Goal: Task Accomplishment & Management: Manage account settings

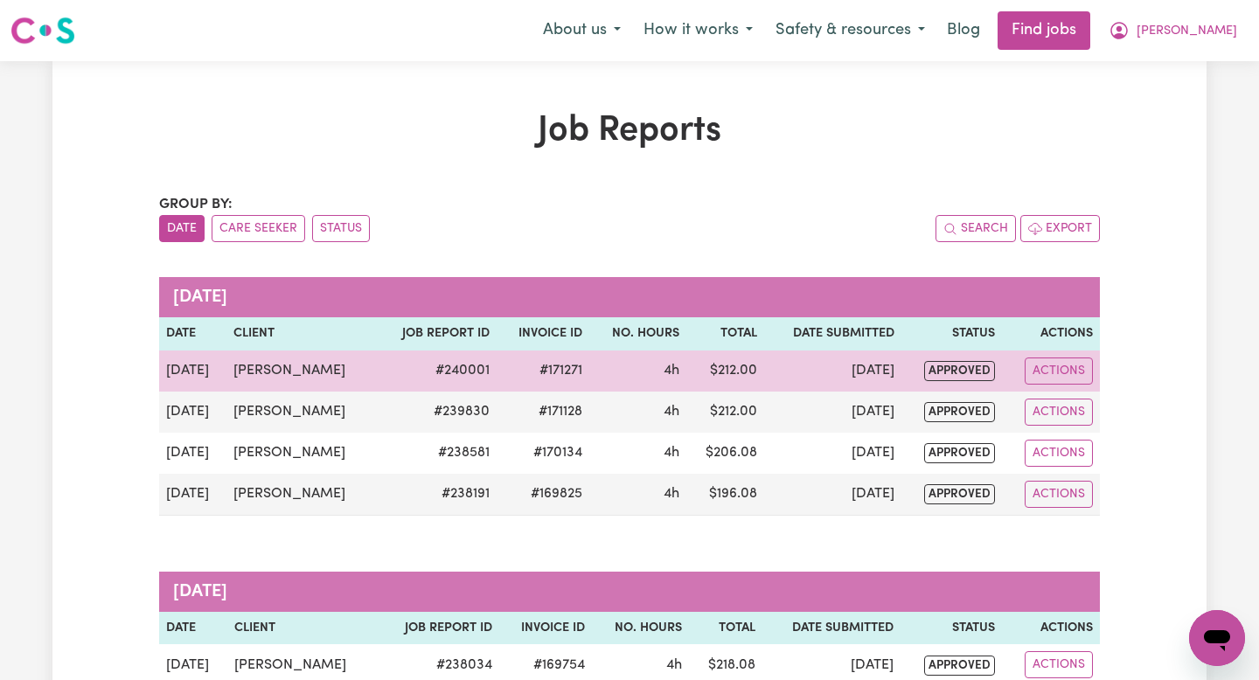
click at [1038, 354] on td "Actions" at bounding box center [1051, 370] width 98 height 41
click at [1045, 365] on button "Actions" at bounding box center [1058, 370] width 68 height 27
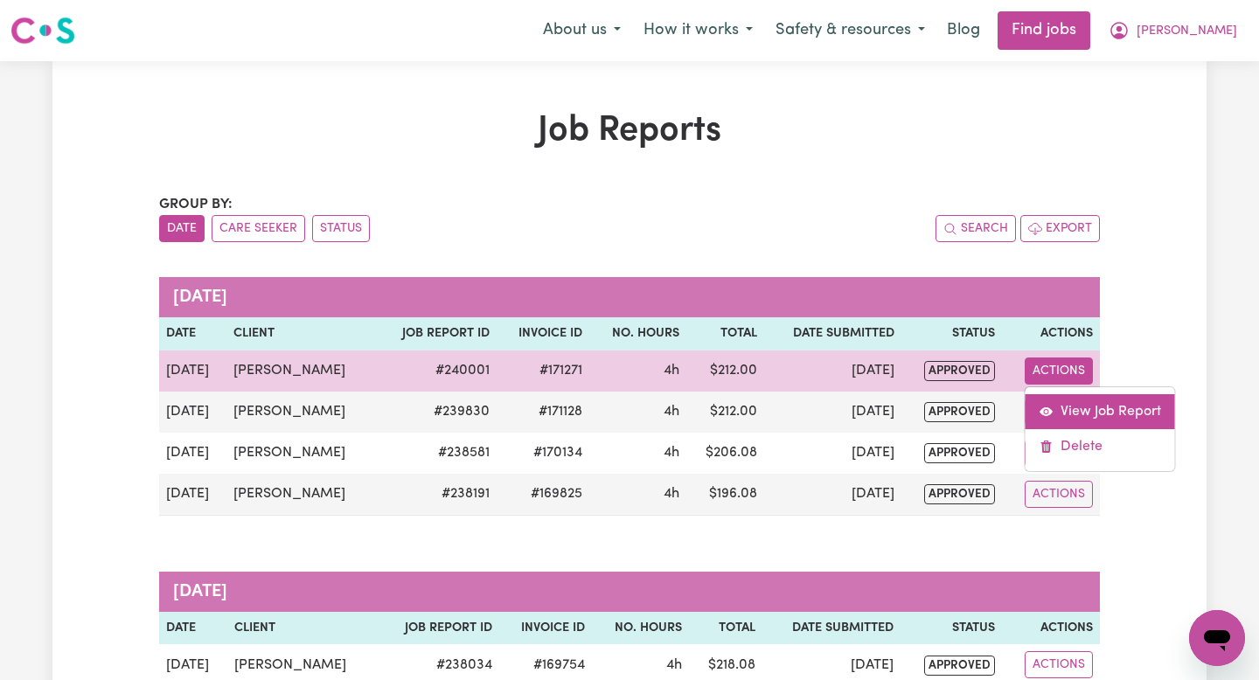
click at [1067, 399] on link "View Job Report" at bounding box center [1099, 411] width 149 height 35
select select "pm"
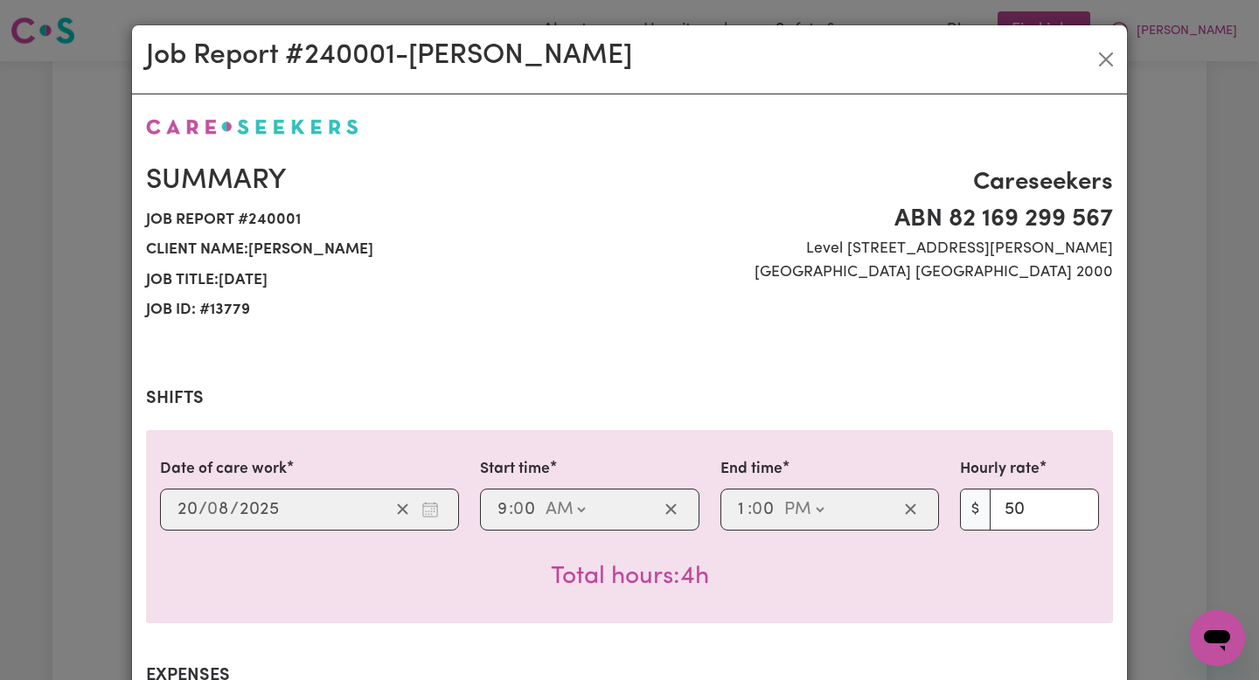
select select "50-Weekday"
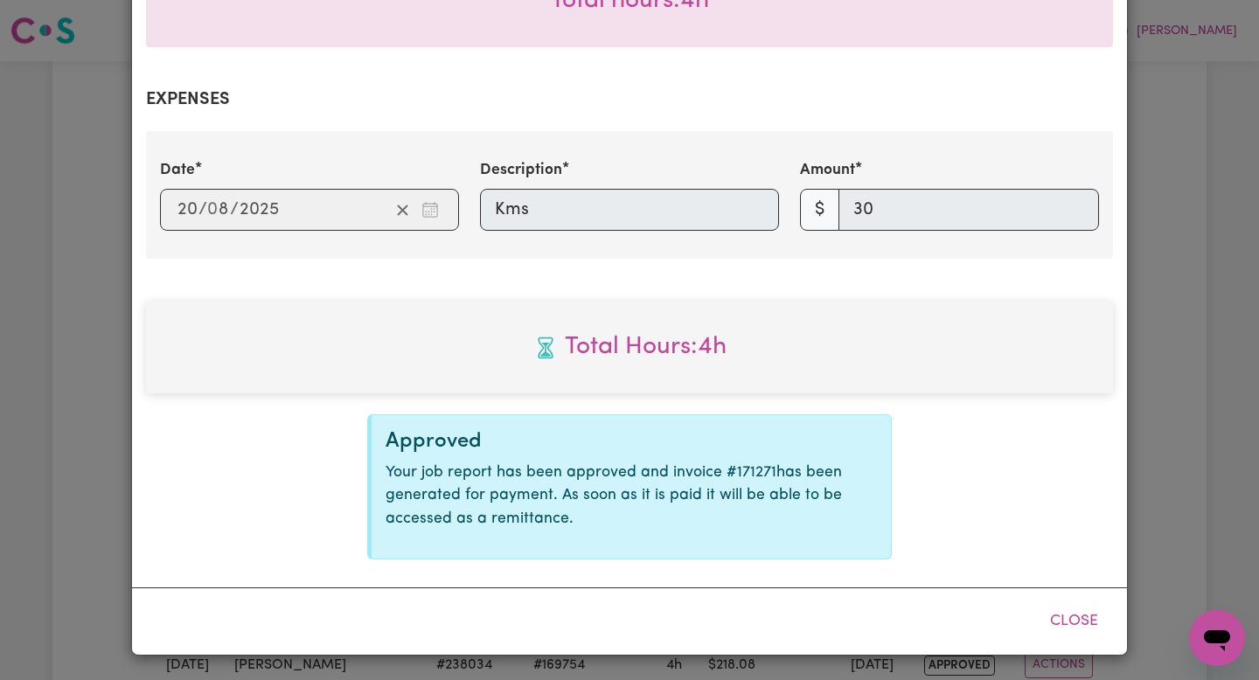
scroll to position [565, 0]
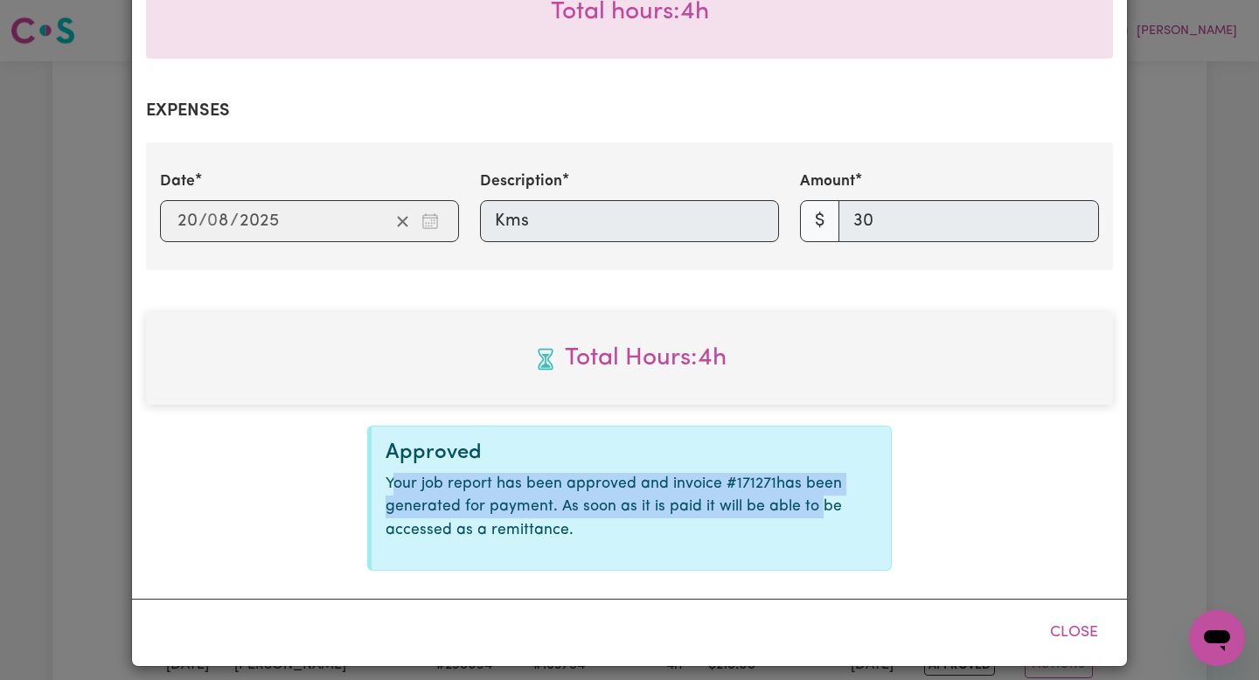
drag, startPoint x: 391, startPoint y: 476, endPoint x: 840, endPoint y: 496, distance: 449.7
click at [840, 496] on p "Your job report has been approved and invoice # 171271 has been generated for p…" at bounding box center [630, 507] width 491 height 69
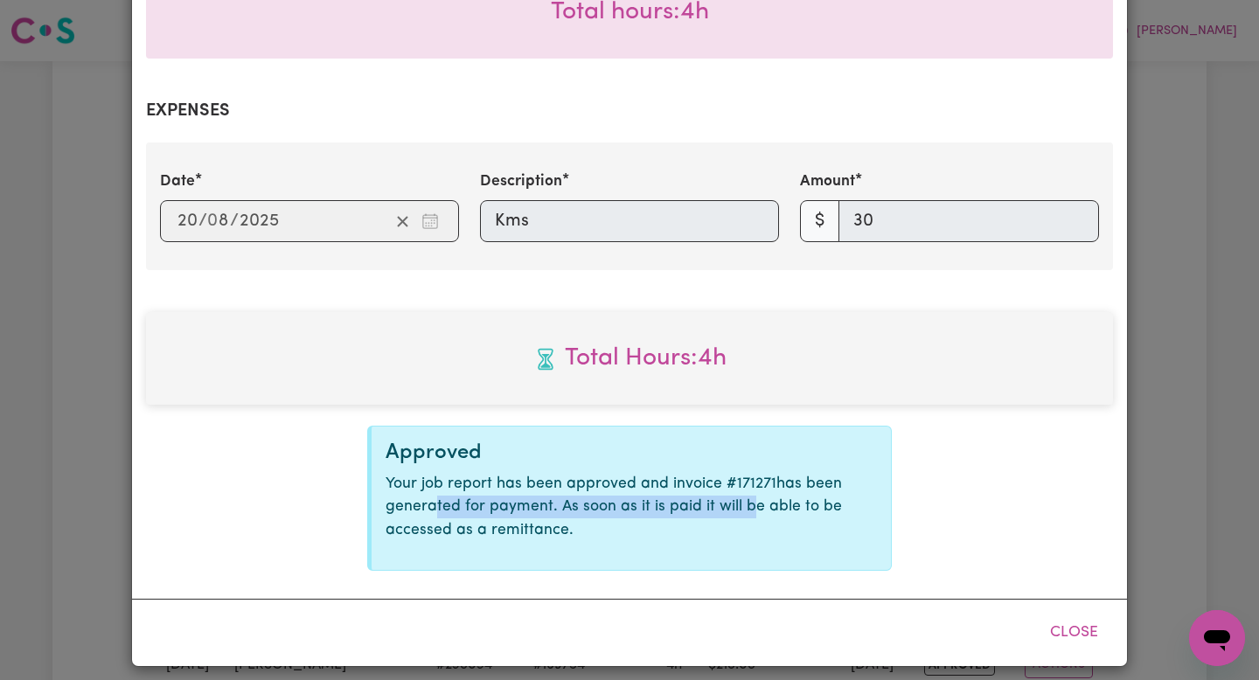
drag, startPoint x: 437, startPoint y: 502, endPoint x: 741, endPoint y: 502, distance: 304.2
click at [741, 502] on p "Your job report has been approved and invoice # 171271 has been generated for p…" at bounding box center [630, 507] width 491 height 69
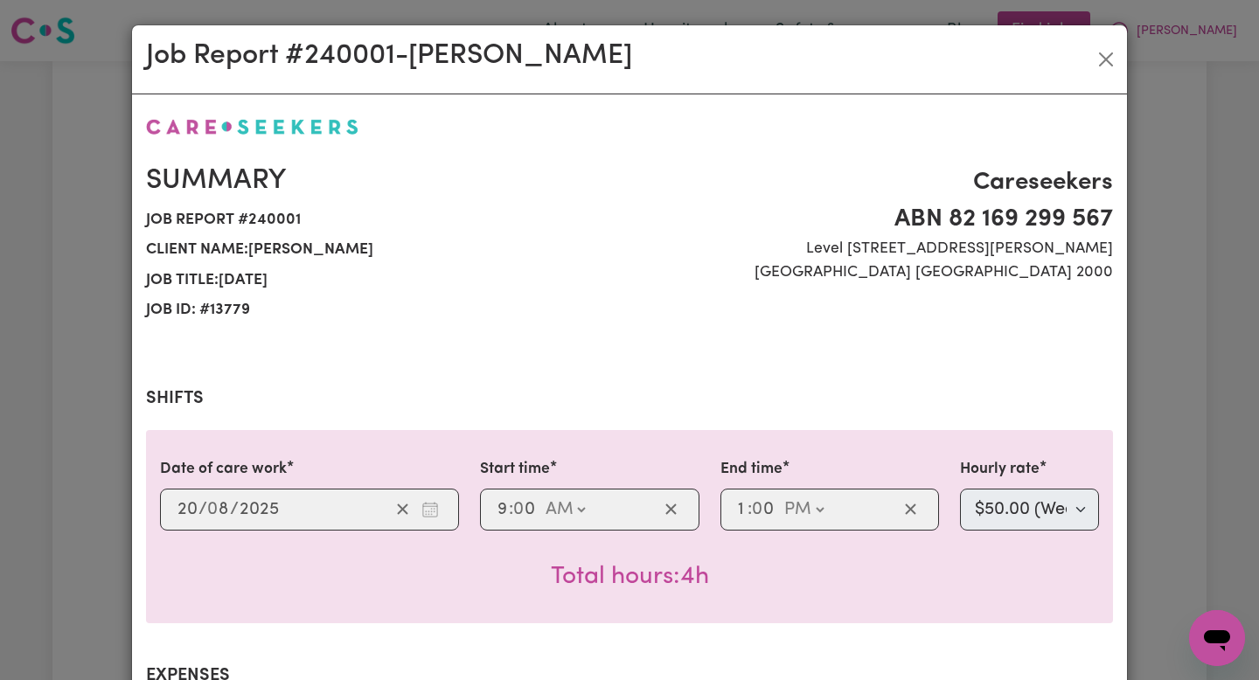
click at [1102, 77] on div "Job Report # 240001 - [PERSON_NAME]" at bounding box center [629, 59] width 995 height 69
click at [1102, 66] on button "Close" at bounding box center [1106, 59] width 28 height 28
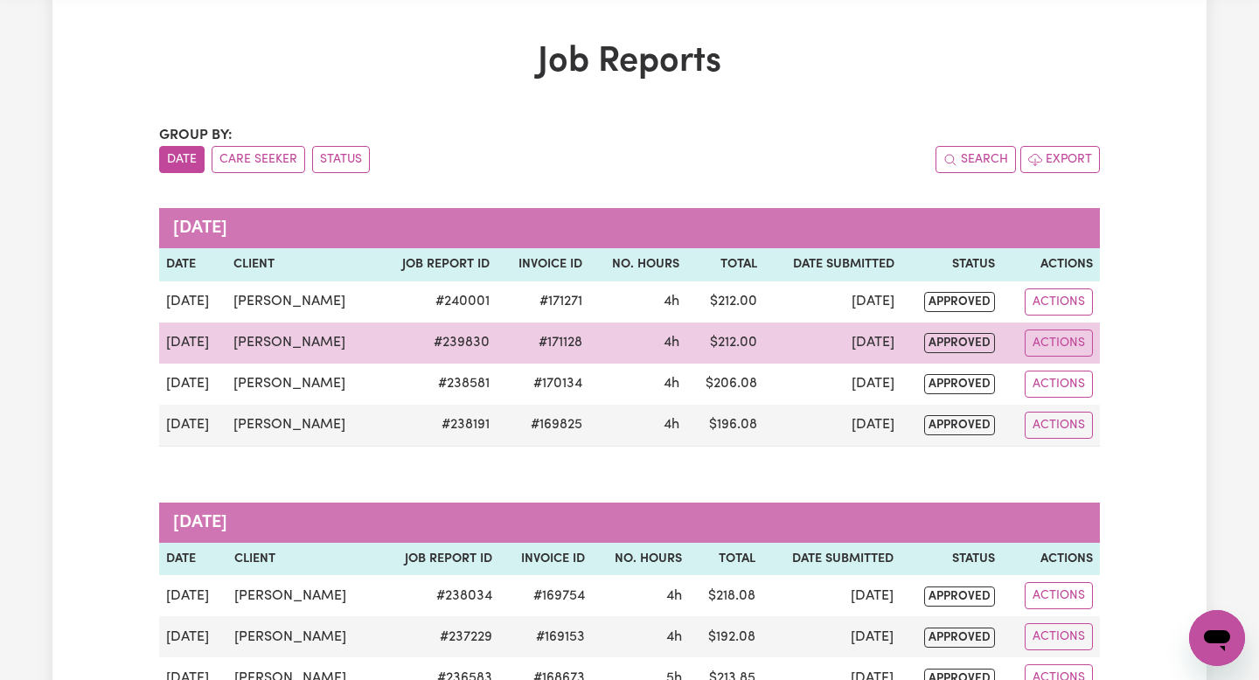
scroll to position [73, 0]
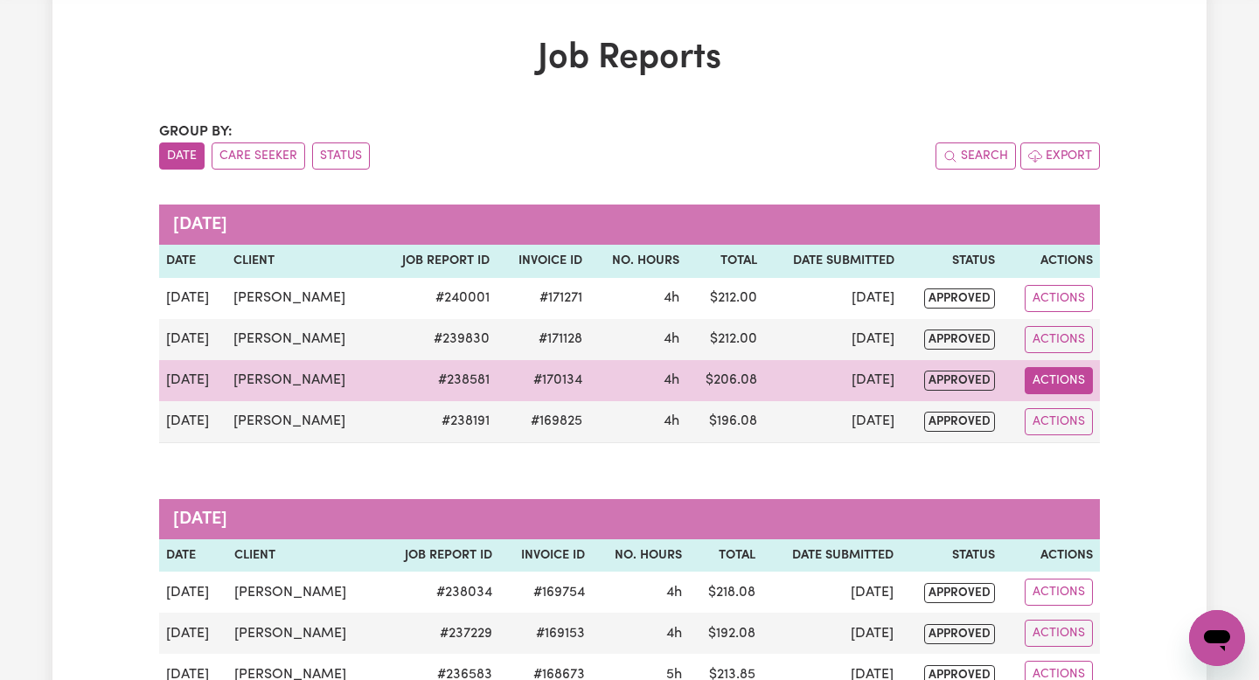
click at [1060, 375] on button "Actions" at bounding box center [1058, 380] width 68 height 27
click at [1049, 411] on span "View job report 238581" at bounding box center [1046, 421] width 14 height 21
select select "pm"
select select "50-Weekday"
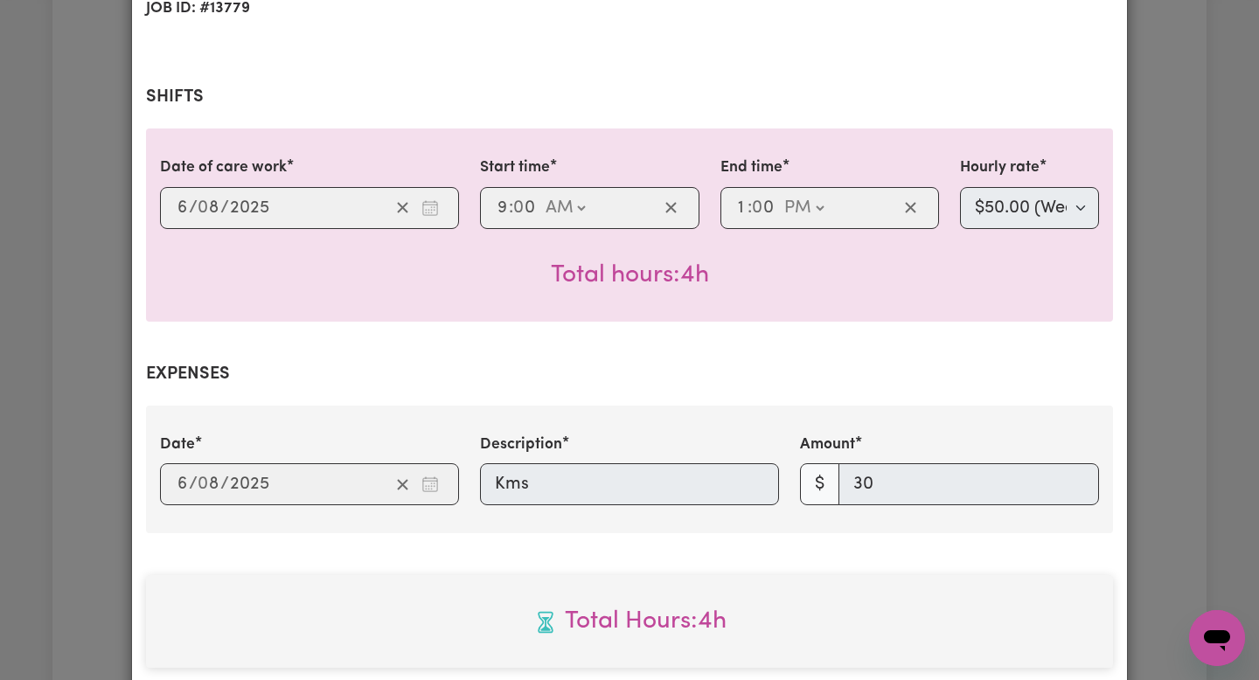
scroll to position [576, 0]
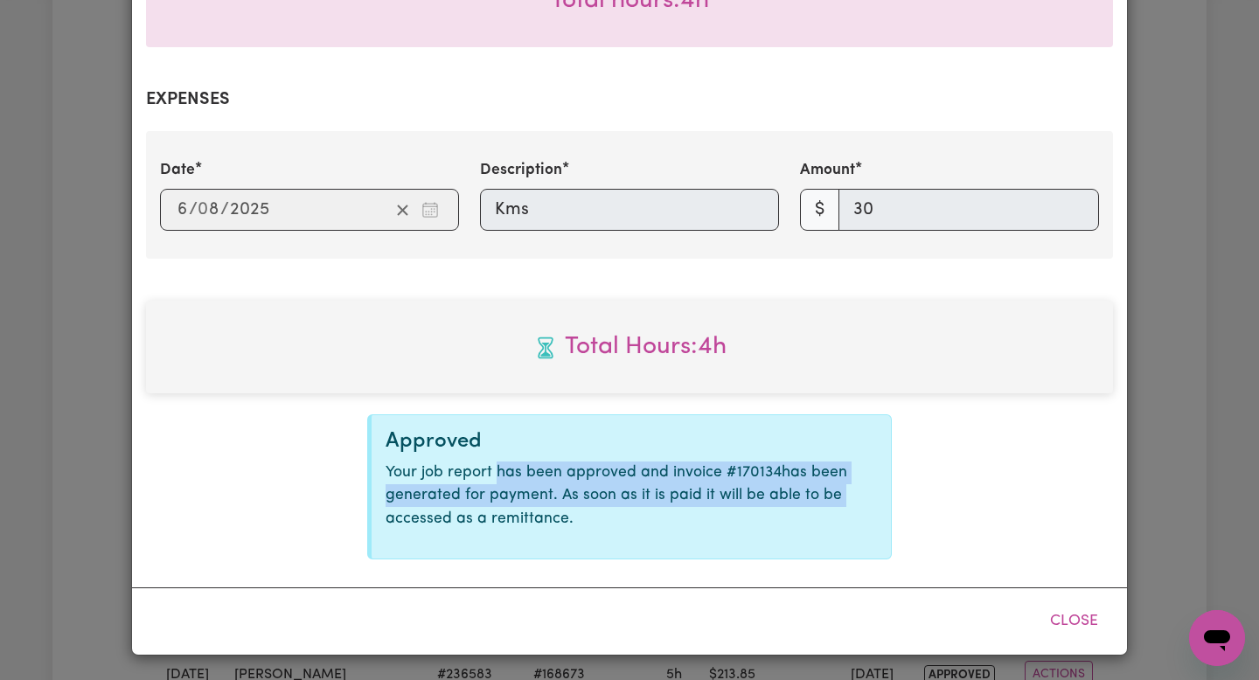
drag, startPoint x: 495, startPoint y: 477, endPoint x: 954, endPoint y: 488, distance: 459.9
click at [951, 488] on div "Total Hours: 4h Approved Your job report has been approved and invoice # 170134…" at bounding box center [629, 430] width 967 height 259
click at [954, 488] on div "Total Hours: 4h Approved Your job report has been approved and invoice # 170134…" at bounding box center [629, 430] width 967 height 259
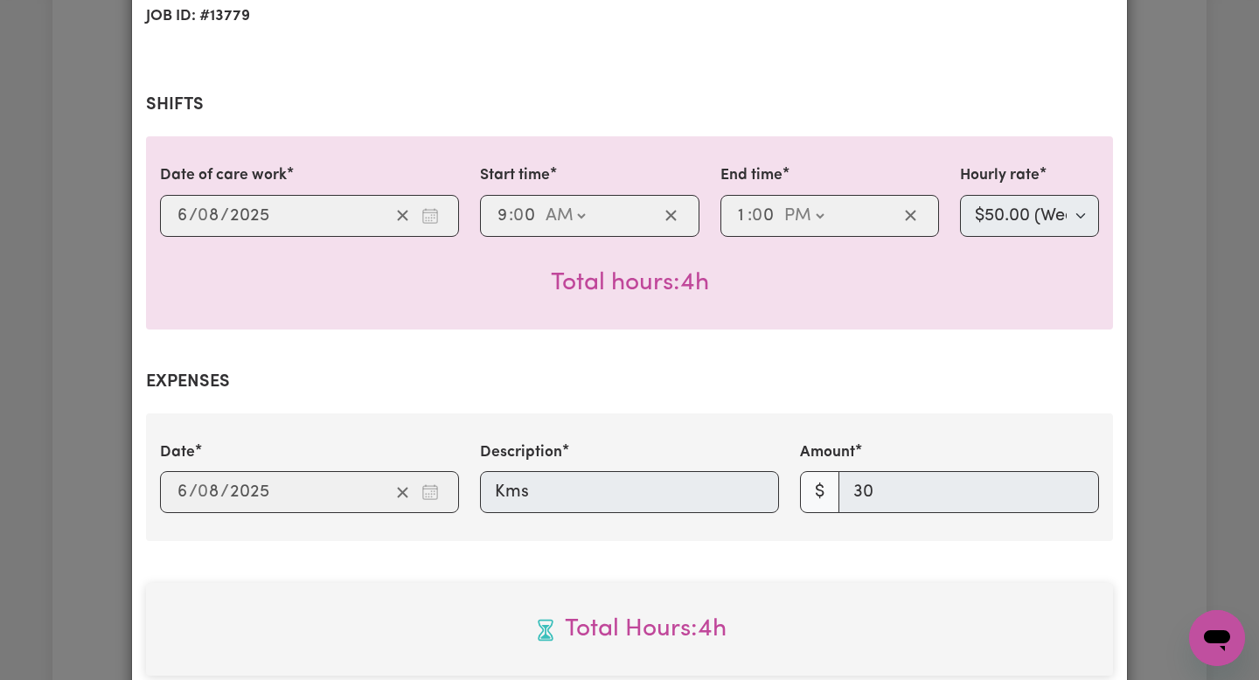
scroll to position [0, 0]
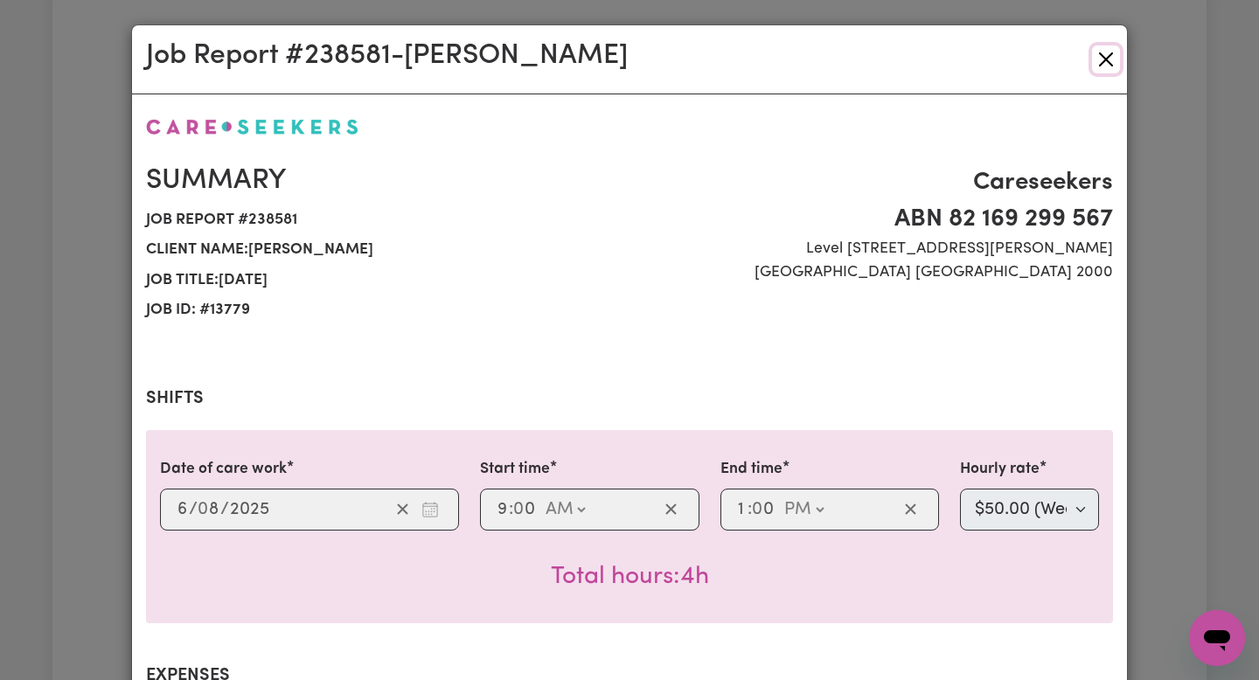
click at [1109, 60] on button "Close" at bounding box center [1106, 59] width 28 height 28
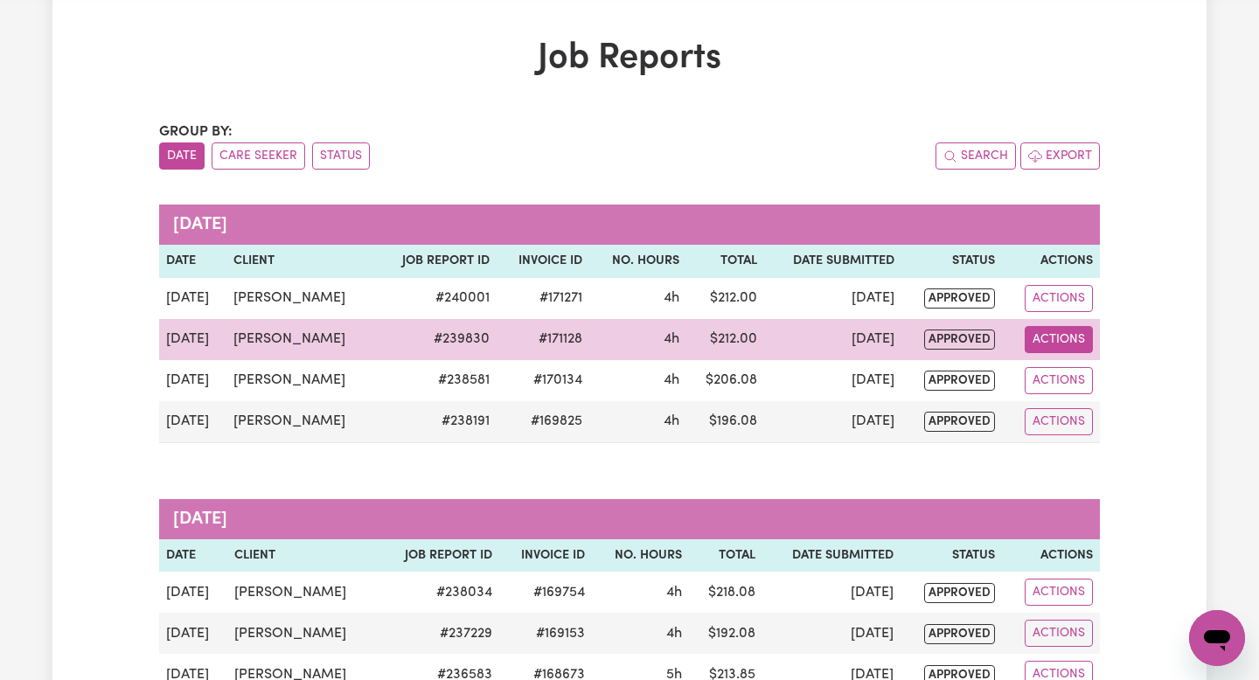
click at [1040, 333] on button "Actions" at bounding box center [1058, 339] width 68 height 27
click at [1072, 376] on link "View Job Report" at bounding box center [1099, 380] width 149 height 35
select select "pm"
select select "50-Weekday"
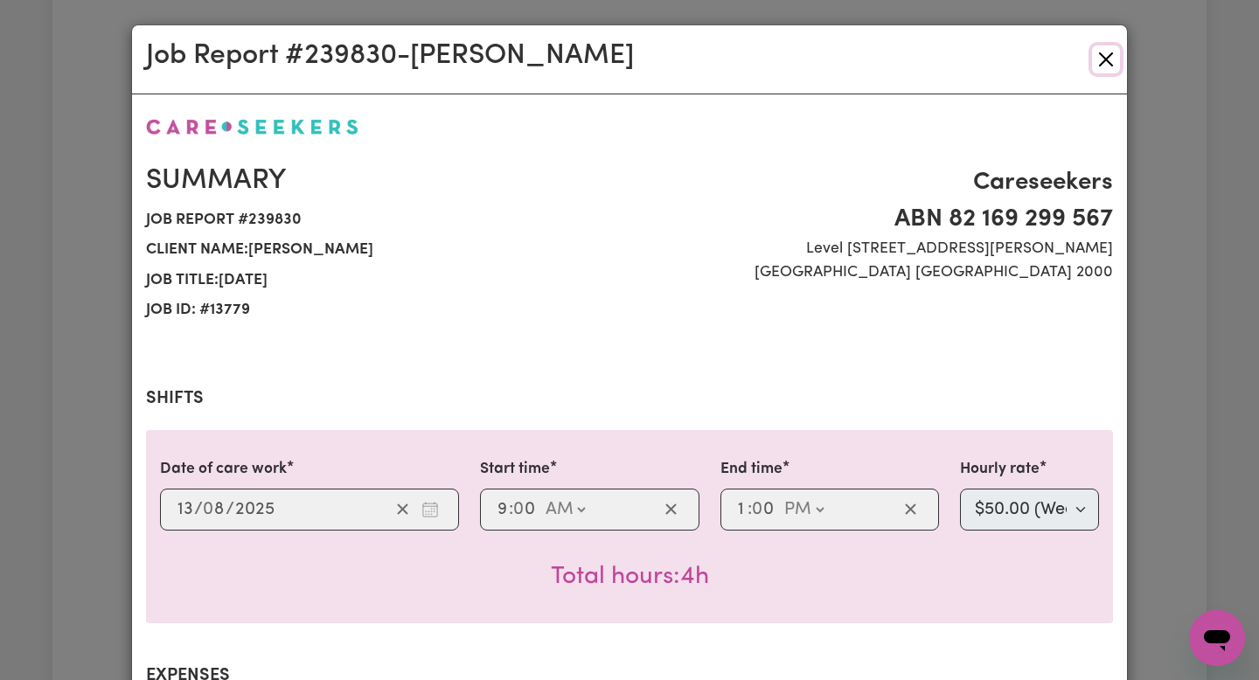
click at [1116, 55] on button "Close" at bounding box center [1106, 59] width 28 height 28
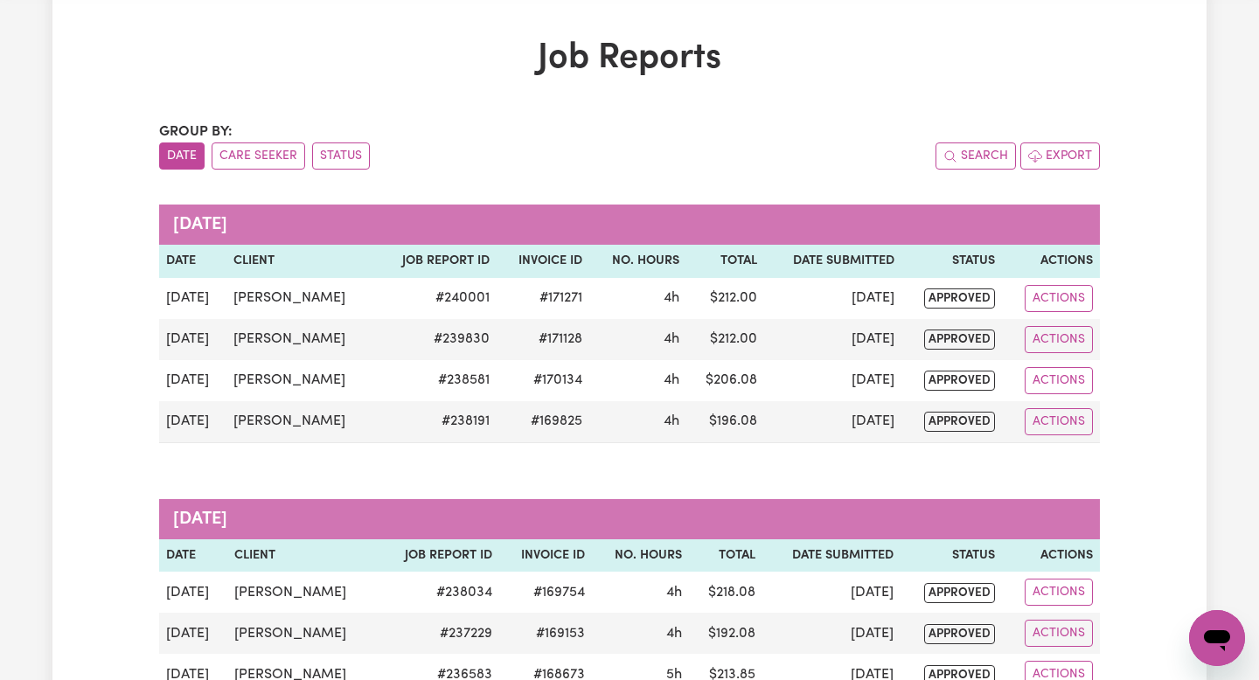
scroll to position [153, 0]
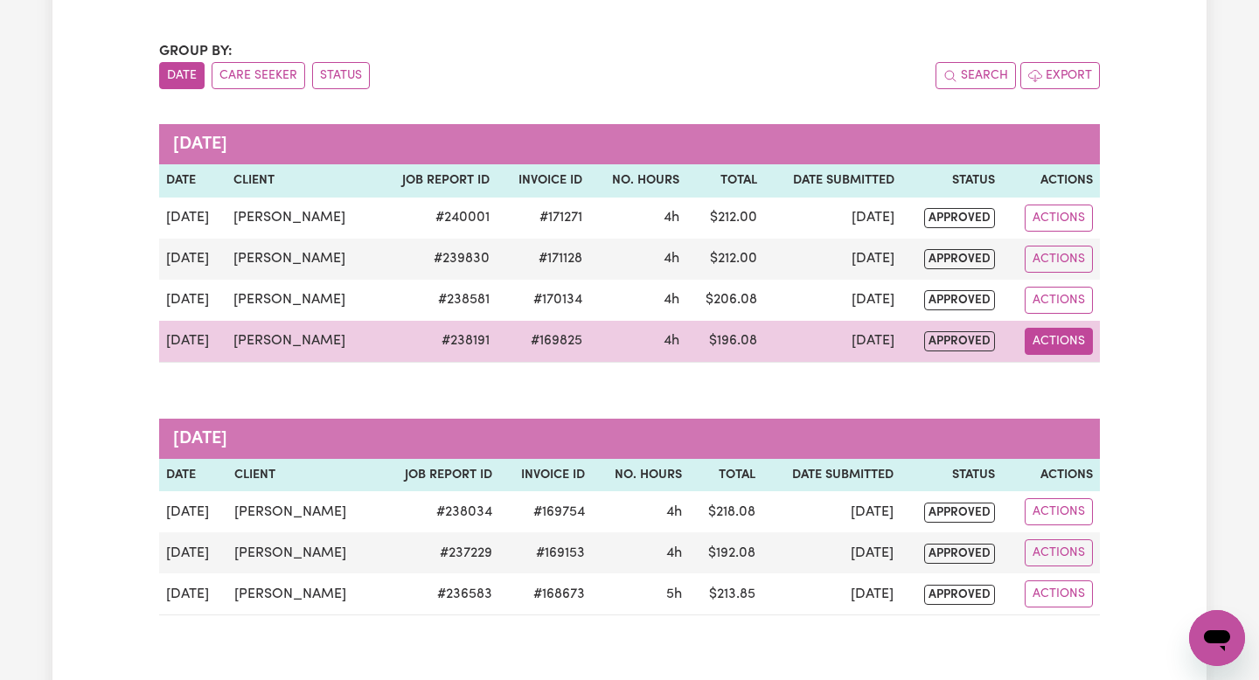
click at [1054, 331] on button "Actions" at bounding box center [1058, 341] width 68 height 27
click at [1077, 359] on div "View Job Report Delete" at bounding box center [1099, 400] width 151 height 86
click at [1077, 366] on link "View Job Report" at bounding box center [1099, 381] width 149 height 35
select select "pm"
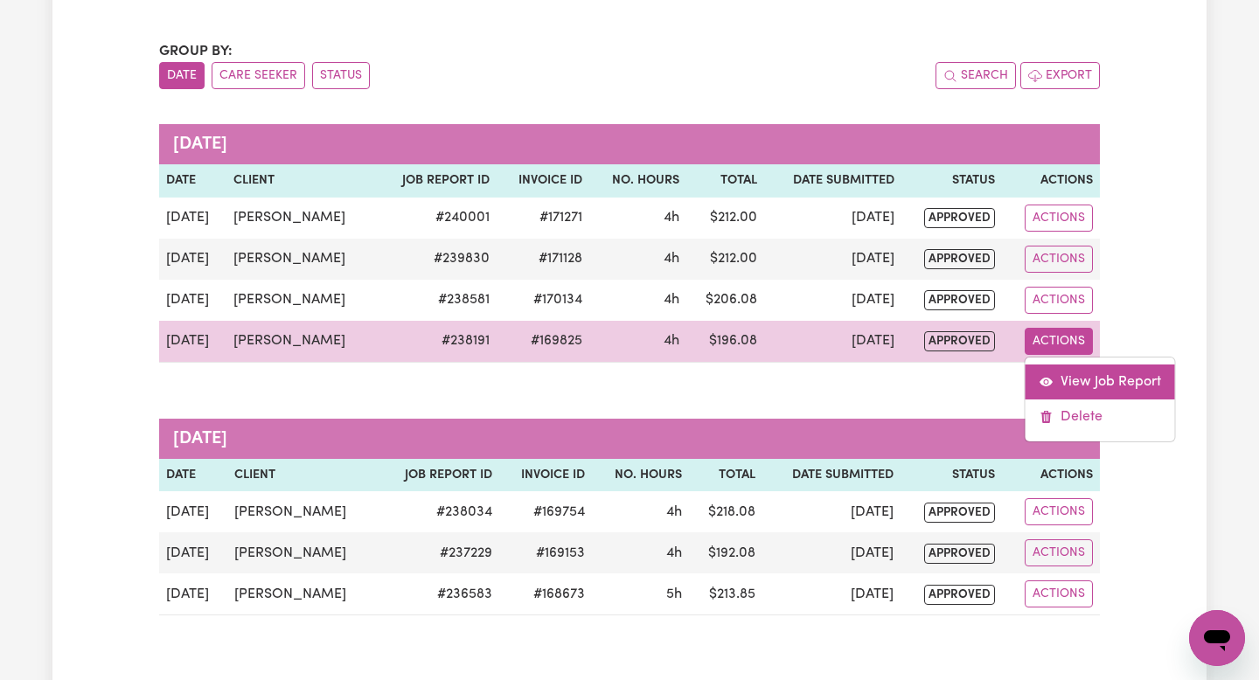
select select "50-Weekday"
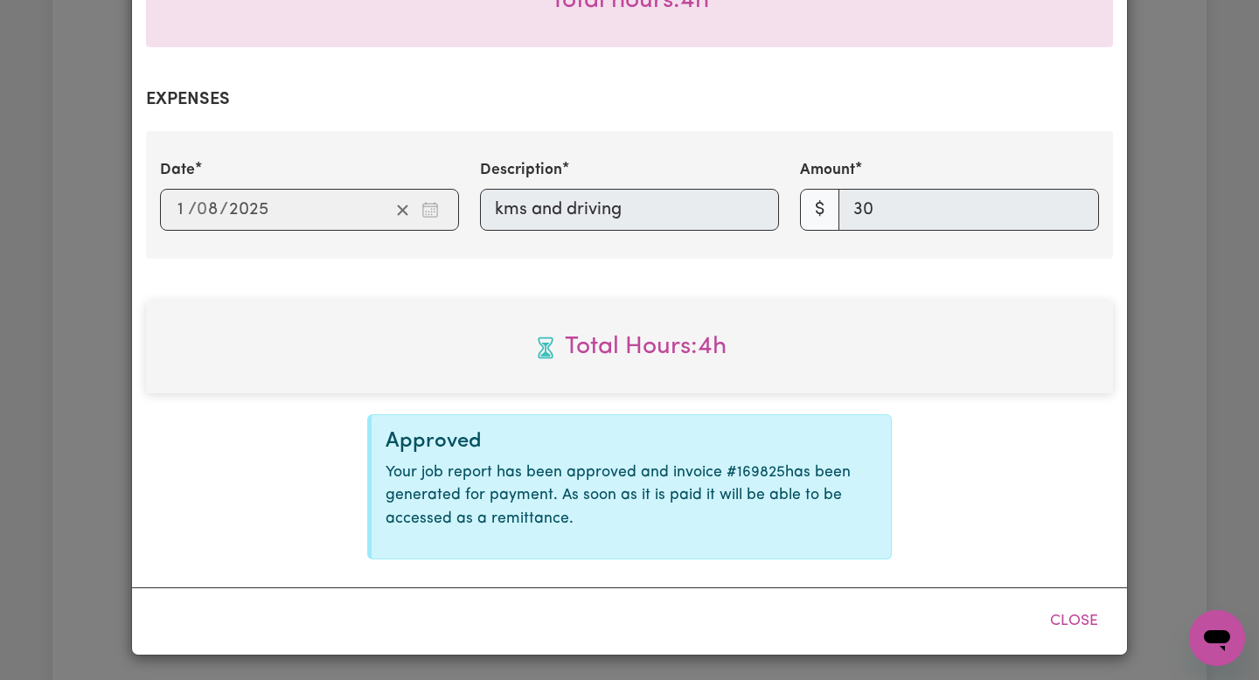
scroll to position [0, 0]
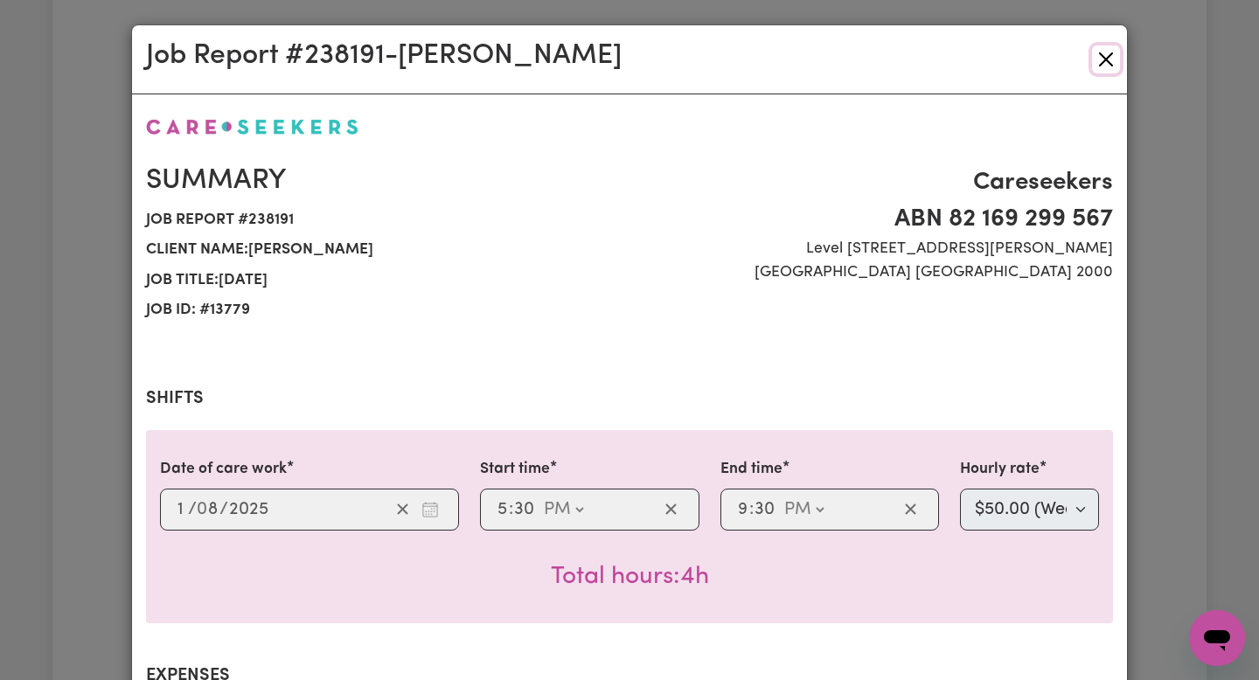
click at [1102, 48] on button "Close" at bounding box center [1106, 59] width 28 height 28
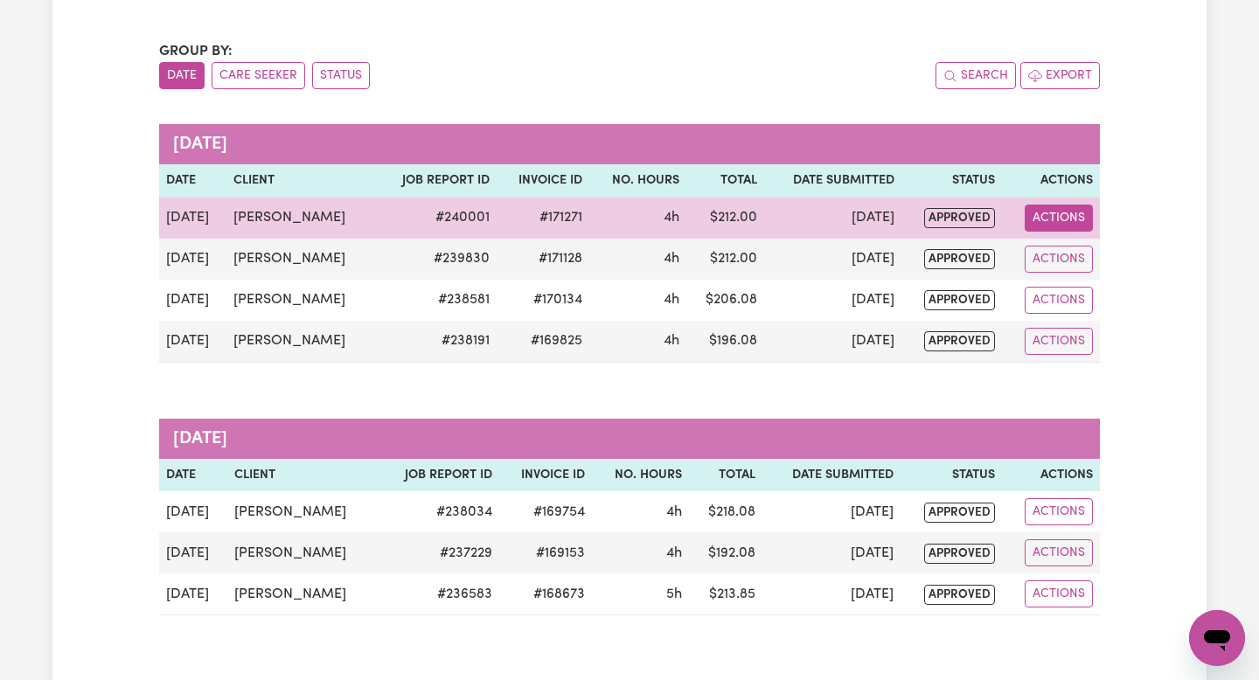
click at [1042, 224] on button "Actions" at bounding box center [1058, 218] width 68 height 27
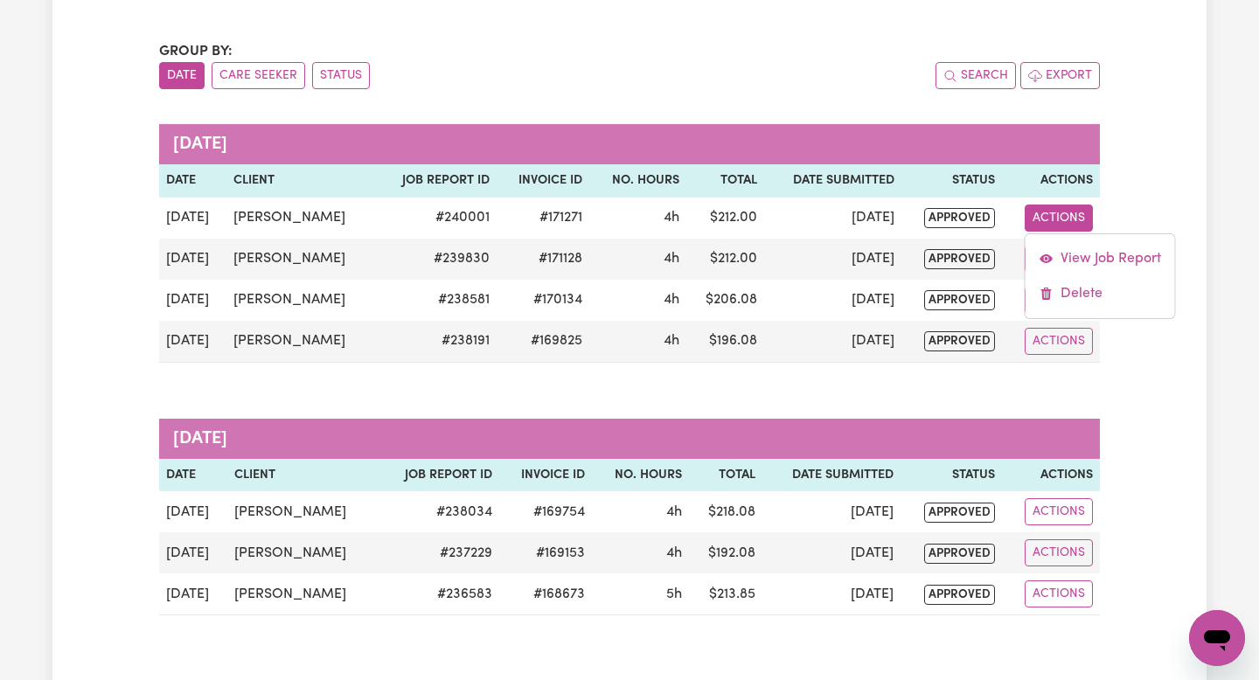
click at [786, 394] on div "Group by: Date Care Seeker Status Search Export [DATE] Date Client Job Report I…" at bounding box center [629, 328] width 940 height 574
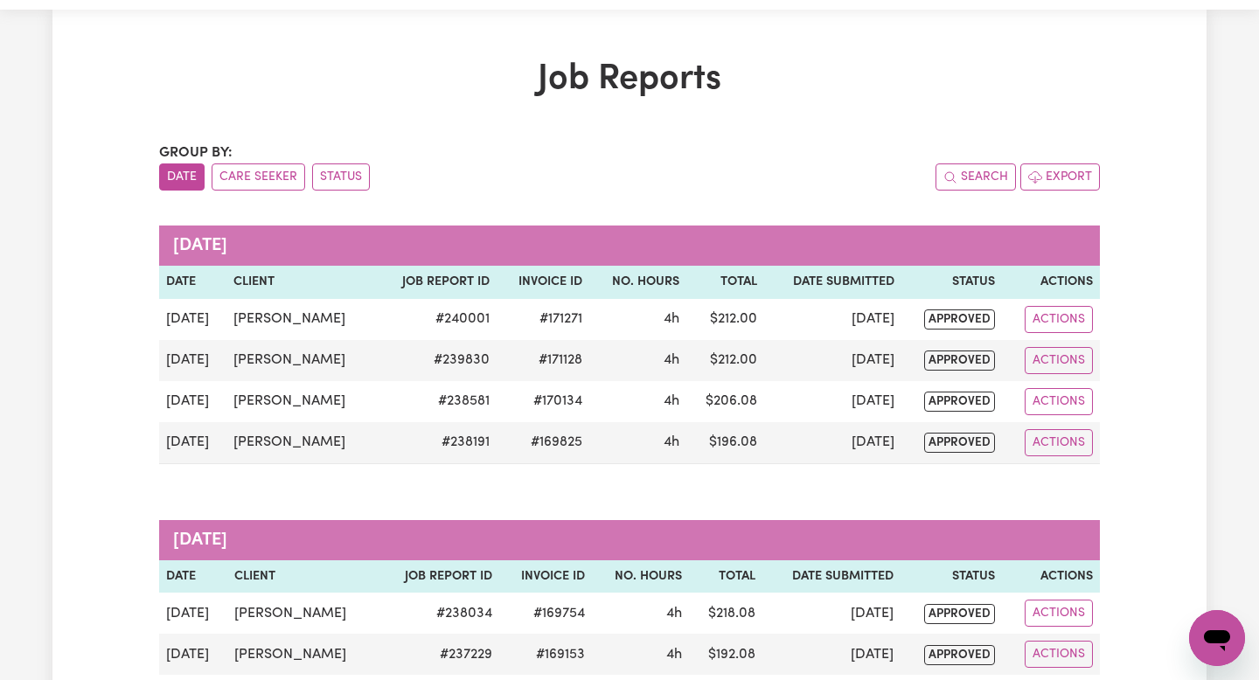
scroll to position [49, 0]
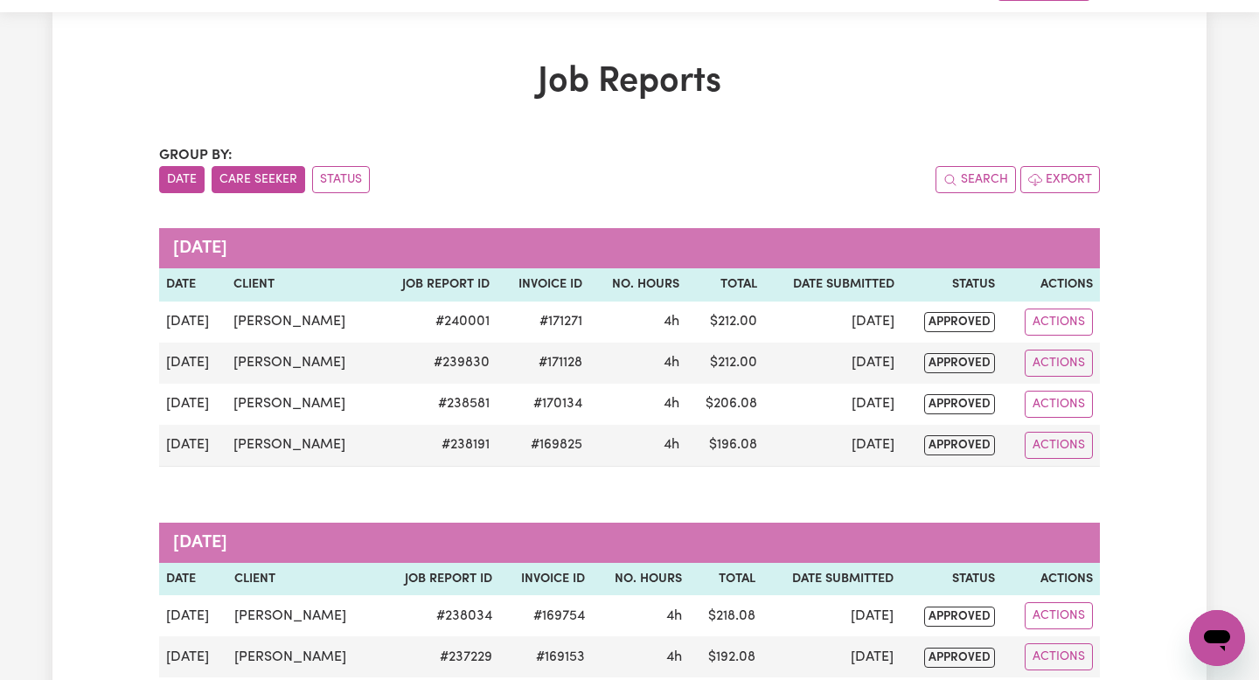
click at [252, 180] on button "Care Seeker" at bounding box center [259, 179] width 94 height 27
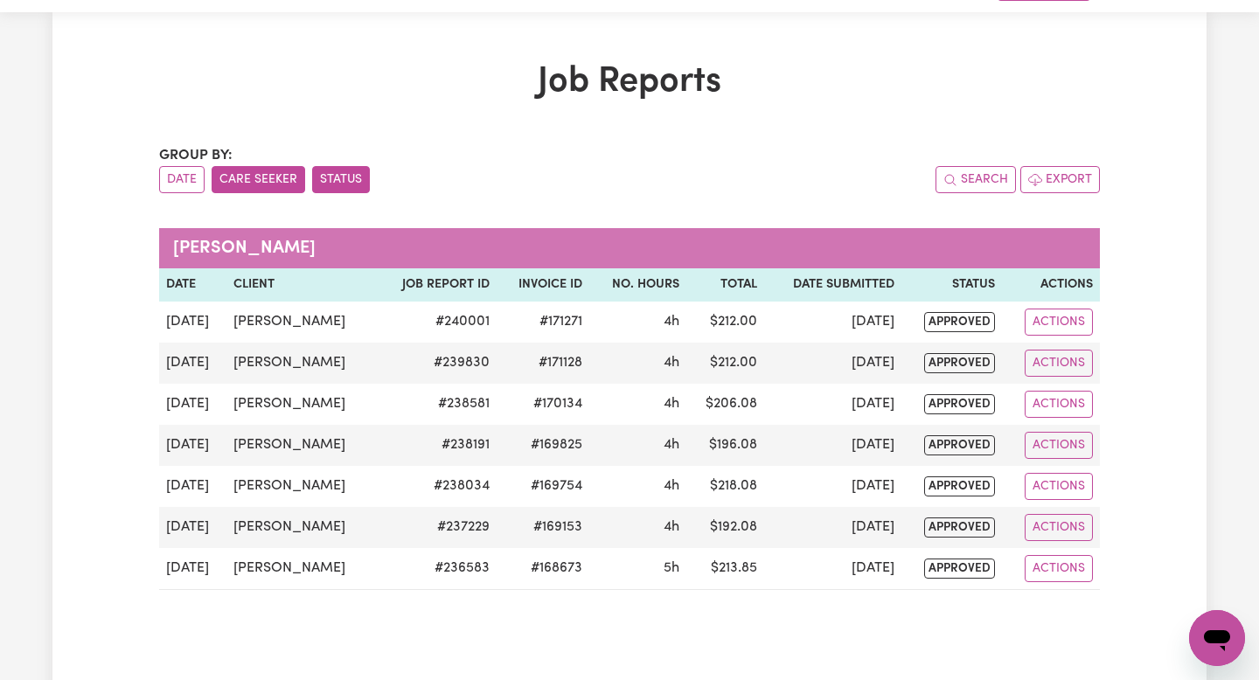
click at [335, 180] on button "Status" at bounding box center [341, 179] width 58 height 27
click at [267, 179] on button "Care Seeker" at bounding box center [259, 179] width 94 height 27
click at [157, 181] on div "Job Reports Group by: Date Care Seeker Status Search Export [PERSON_NAME] Date …" at bounding box center [629, 353] width 961 height 585
click at [181, 176] on button "Date" at bounding box center [181, 179] width 45 height 27
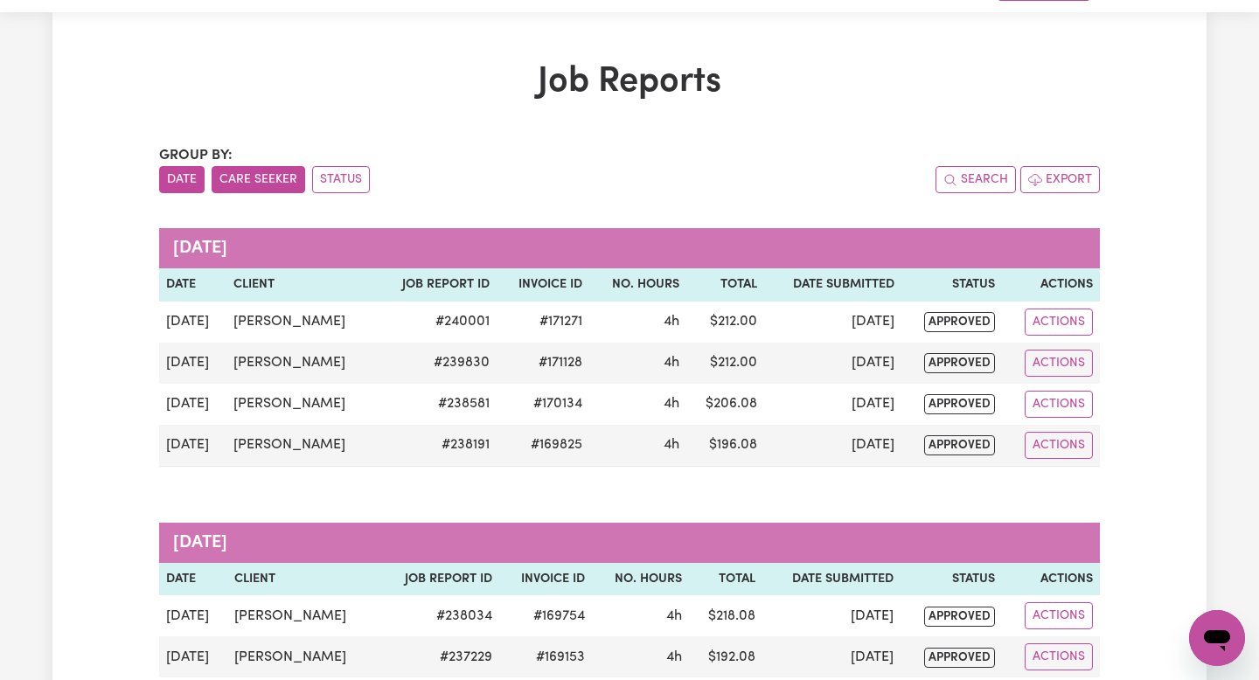
click at [255, 176] on button "Care Seeker" at bounding box center [259, 179] width 94 height 27
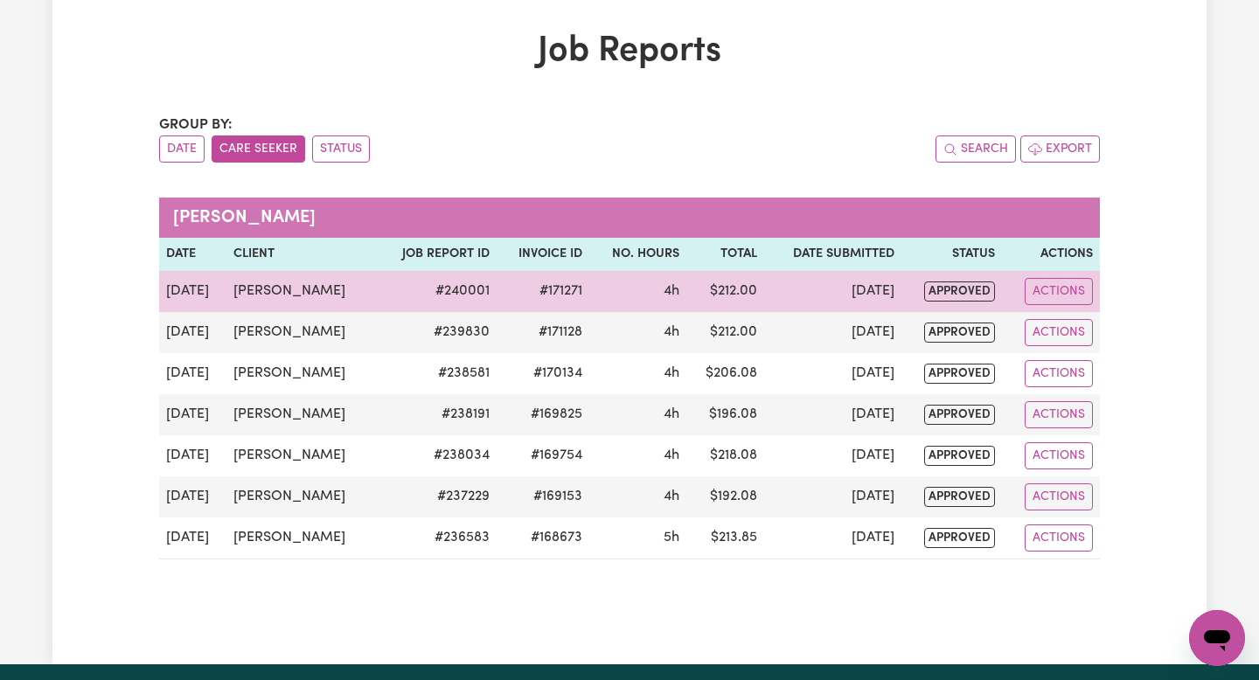
scroll to position [74, 0]
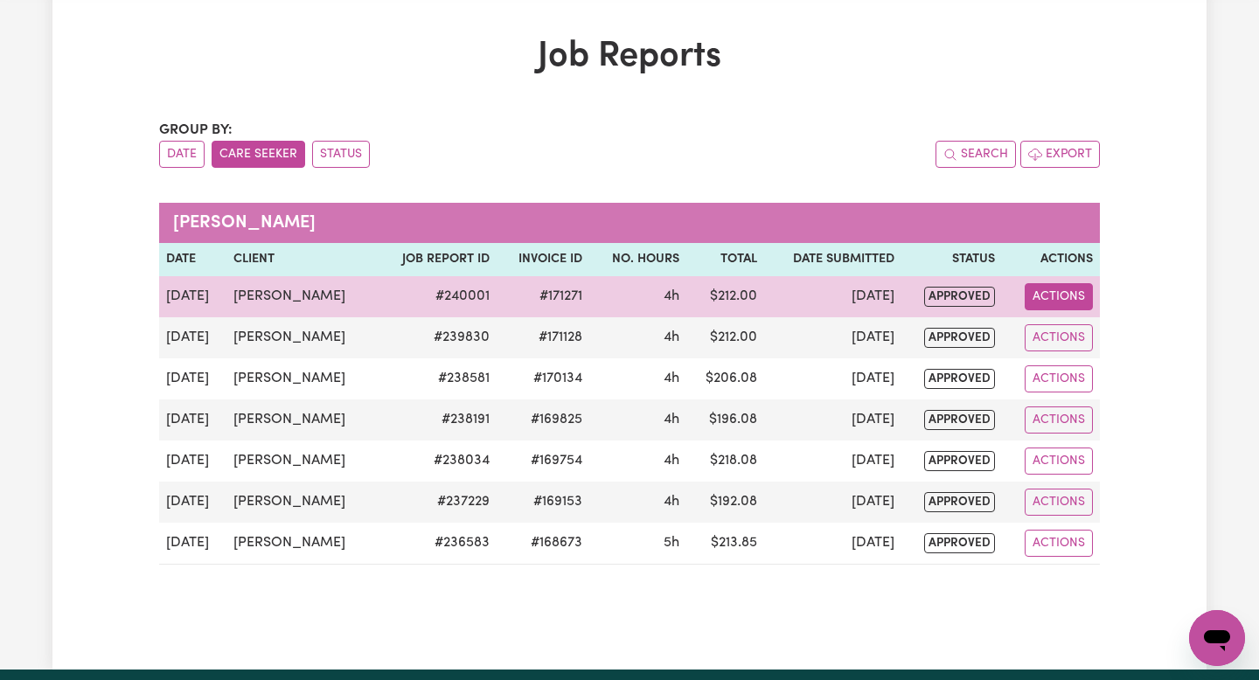
click at [1024, 286] on button "Actions" at bounding box center [1058, 296] width 68 height 27
click at [1079, 334] on link "View Job Report" at bounding box center [1099, 337] width 149 height 35
select select "pm"
select select "50-Weekday"
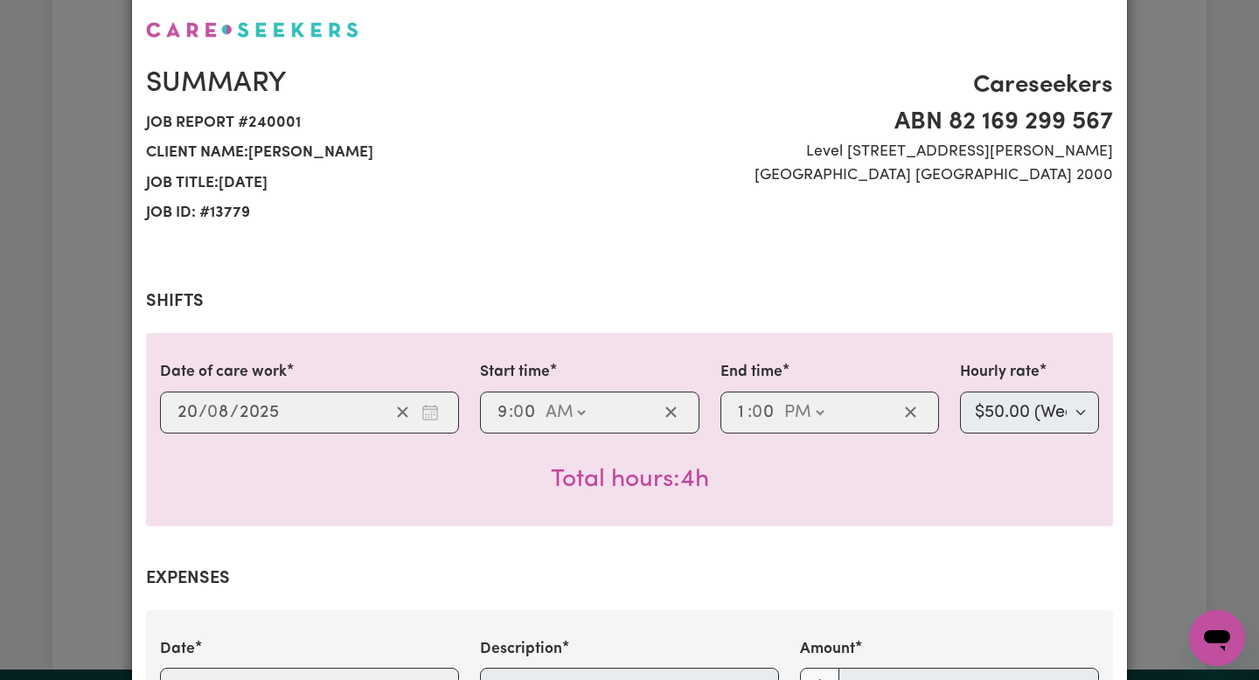
scroll to position [0, 0]
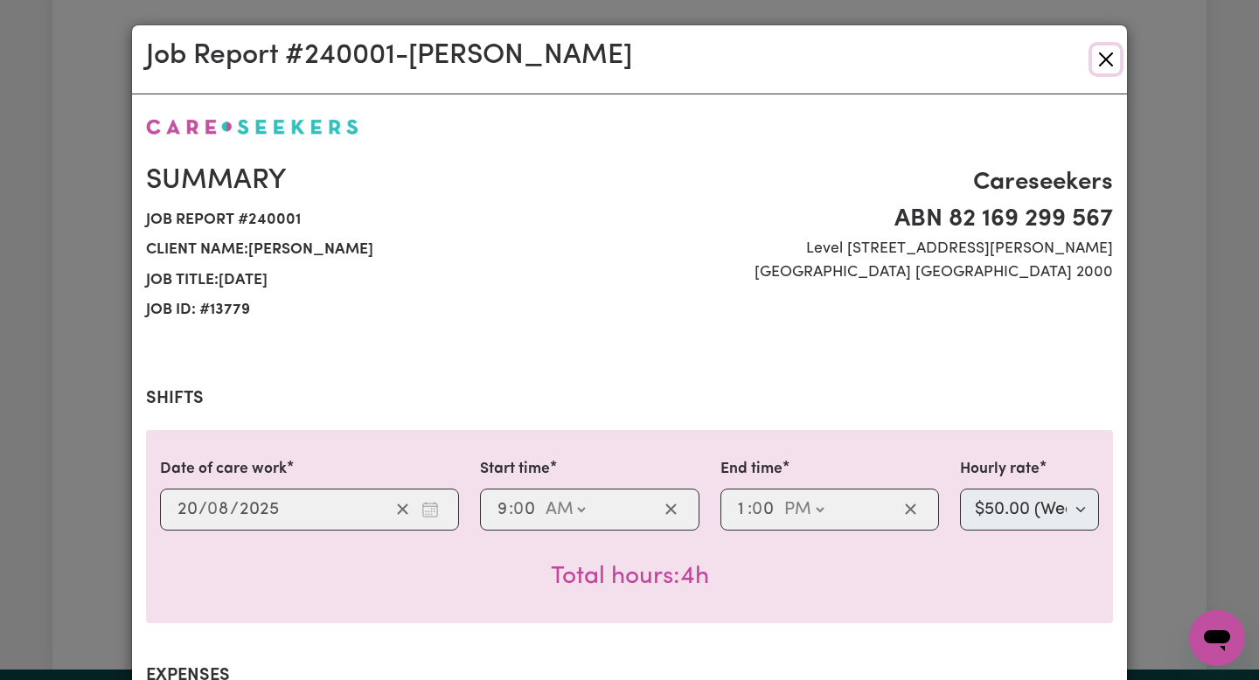
click at [1104, 71] on button "Close" at bounding box center [1106, 59] width 28 height 28
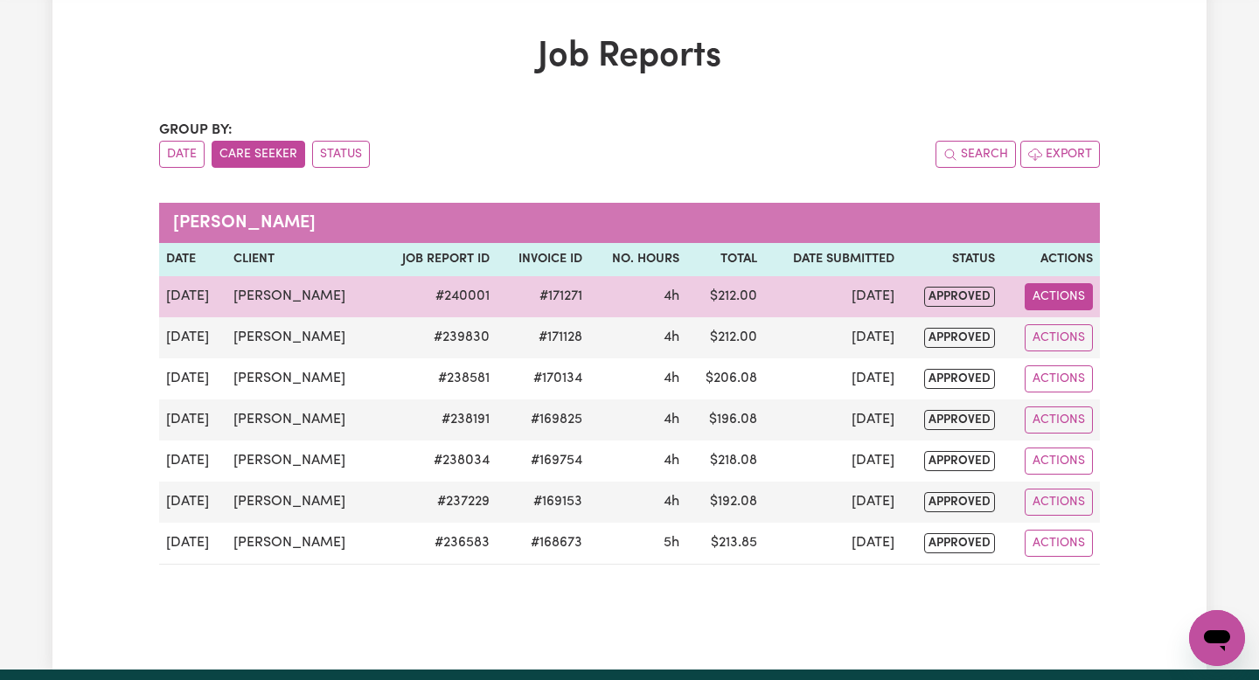
click at [1055, 302] on button "Actions" at bounding box center [1058, 296] width 68 height 27
click at [1071, 332] on link "View Job Report" at bounding box center [1099, 337] width 149 height 35
select select "pm"
select select "50-Weekday"
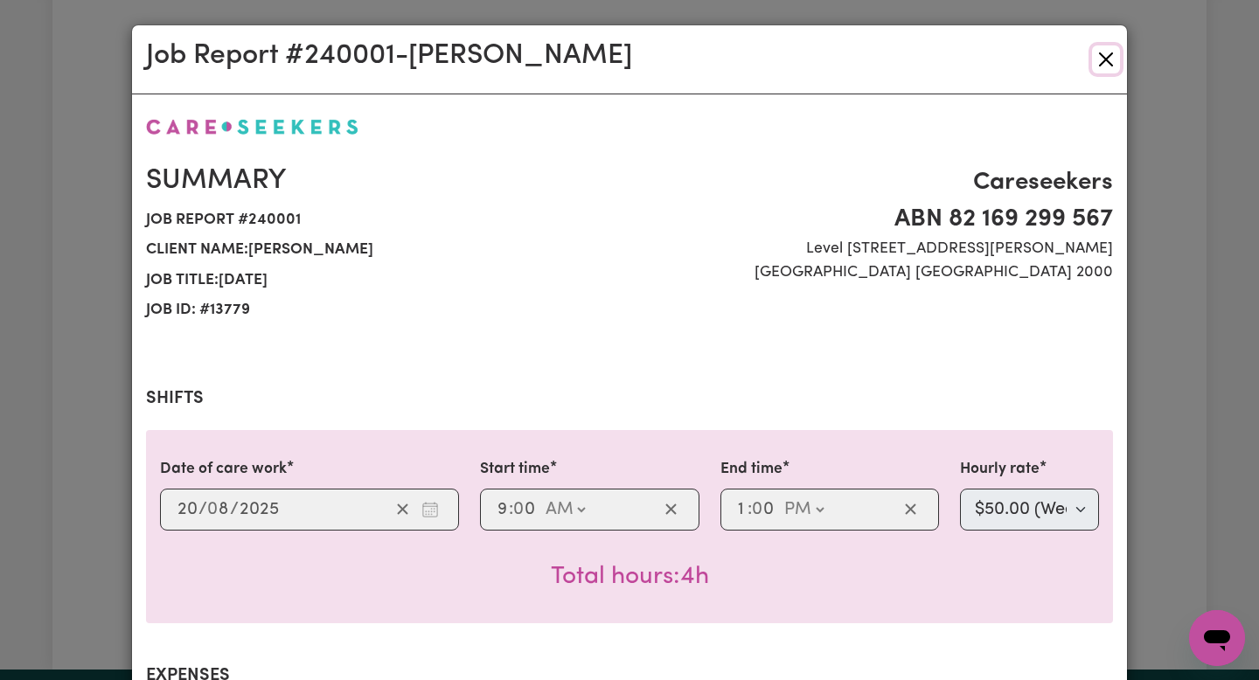
click at [1110, 59] on button "Close" at bounding box center [1106, 59] width 28 height 28
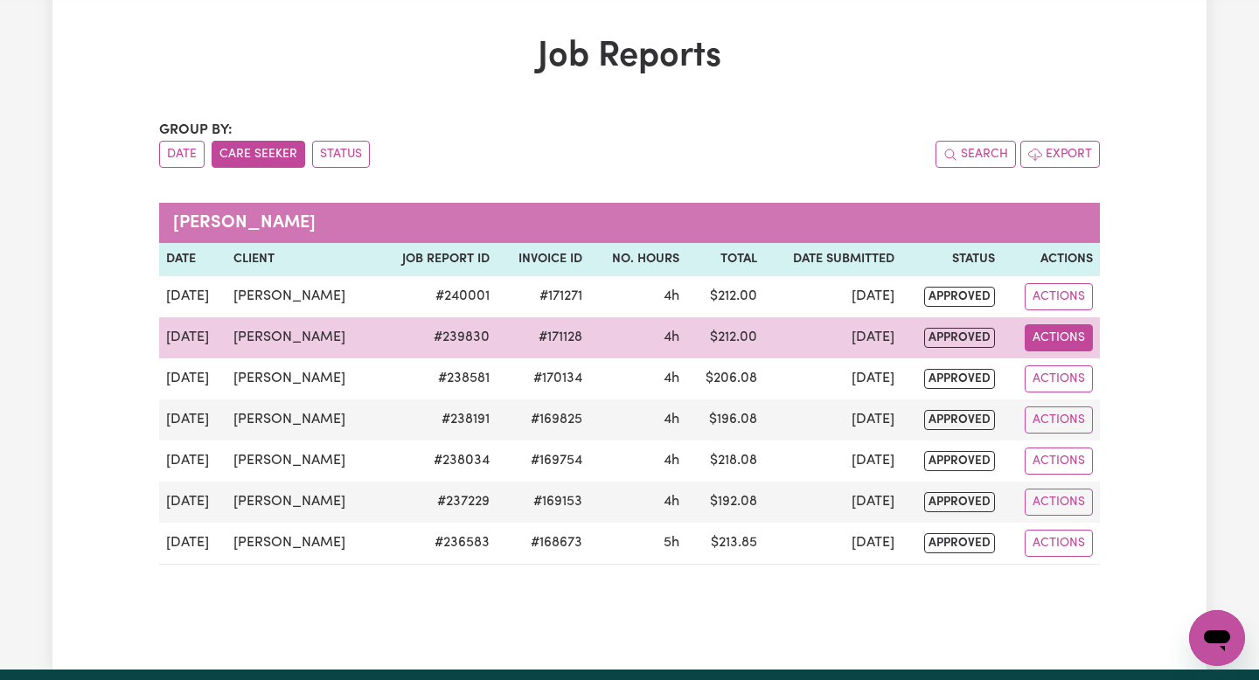
click at [1052, 346] on button "Actions" at bounding box center [1058, 337] width 68 height 27
click at [1057, 378] on link "View Job Report" at bounding box center [1099, 378] width 149 height 35
select select "pm"
select select "50-Weekday"
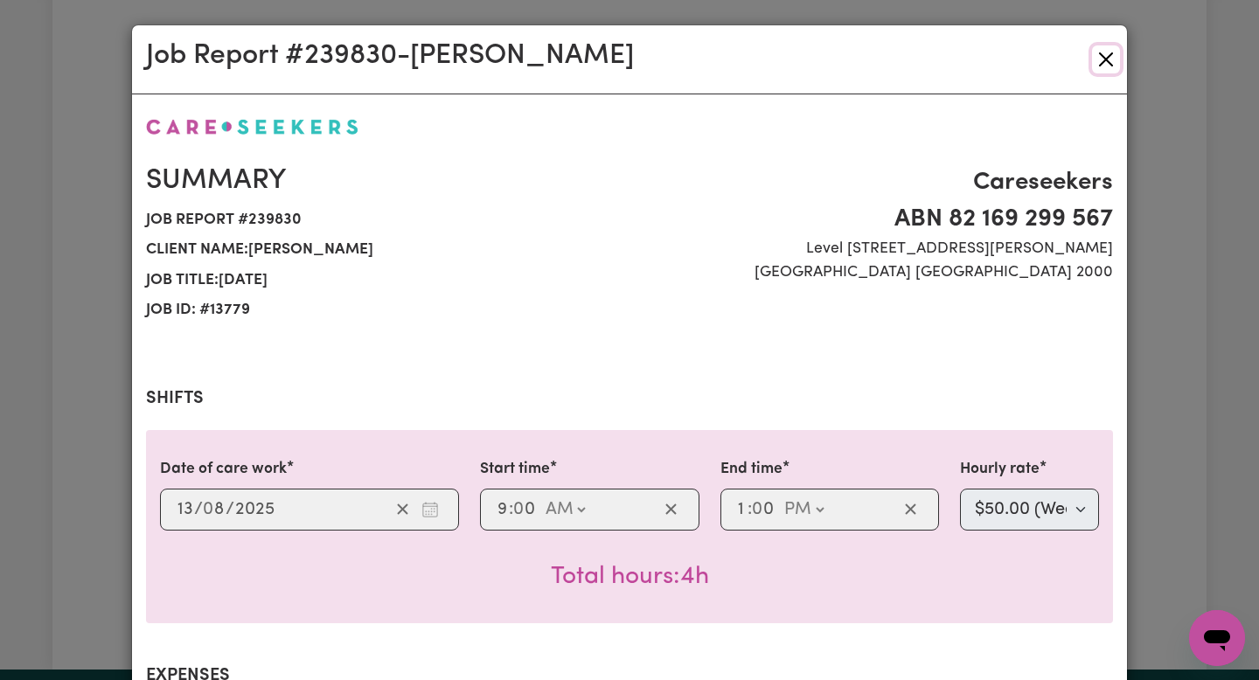
click at [1104, 58] on button "Close" at bounding box center [1106, 59] width 28 height 28
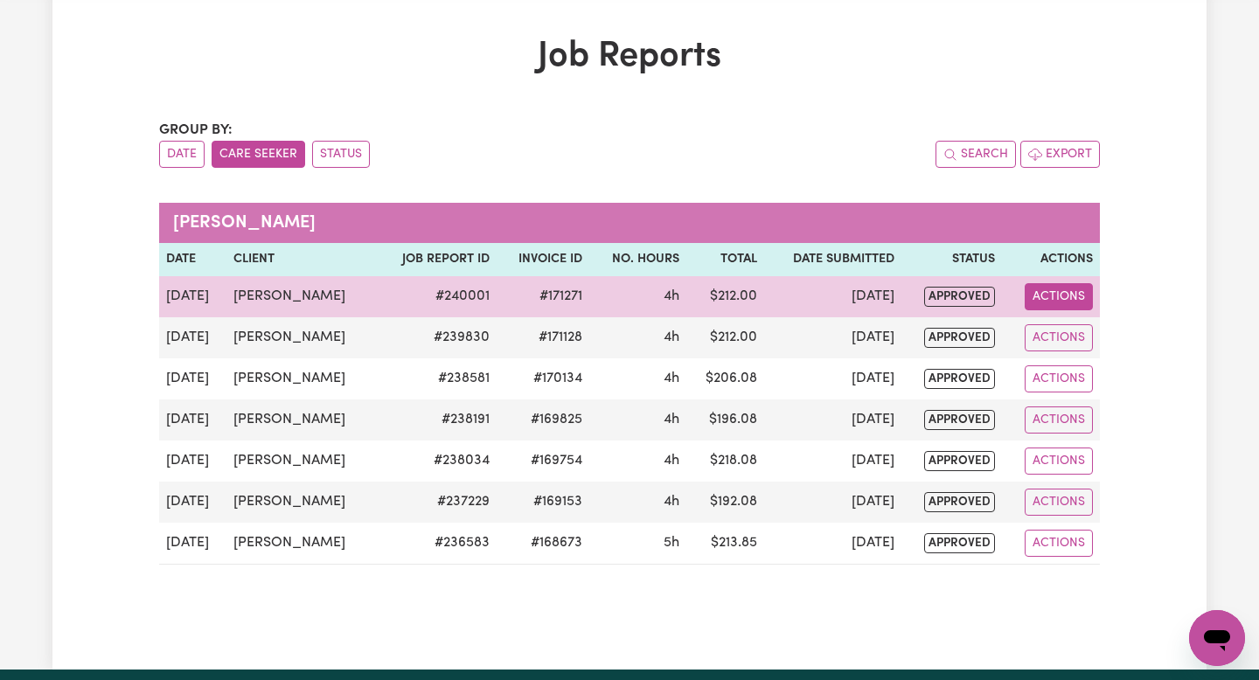
click at [1040, 293] on button "Actions" at bounding box center [1058, 296] width 68 height 27
click at [1063, 318] on div "View Job Report Delete" at bounding box center [1099, 355] width 151 height 86
click at [1064, 328] on link "View Job Report" at bounding box center [1099, 337] width 149 height 35
select select "pm"
select select "50-Weekday"
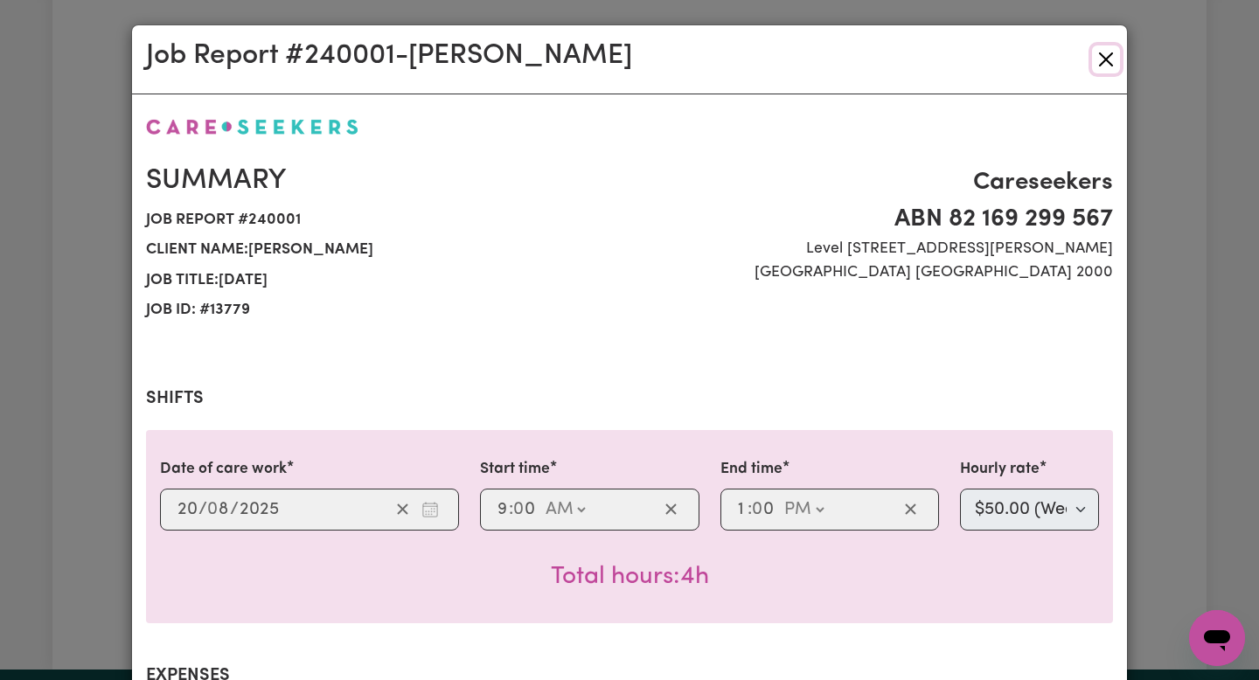
click at [1106, 60] on button "Close" at bounding box center [1106, 59] width 28 height 28
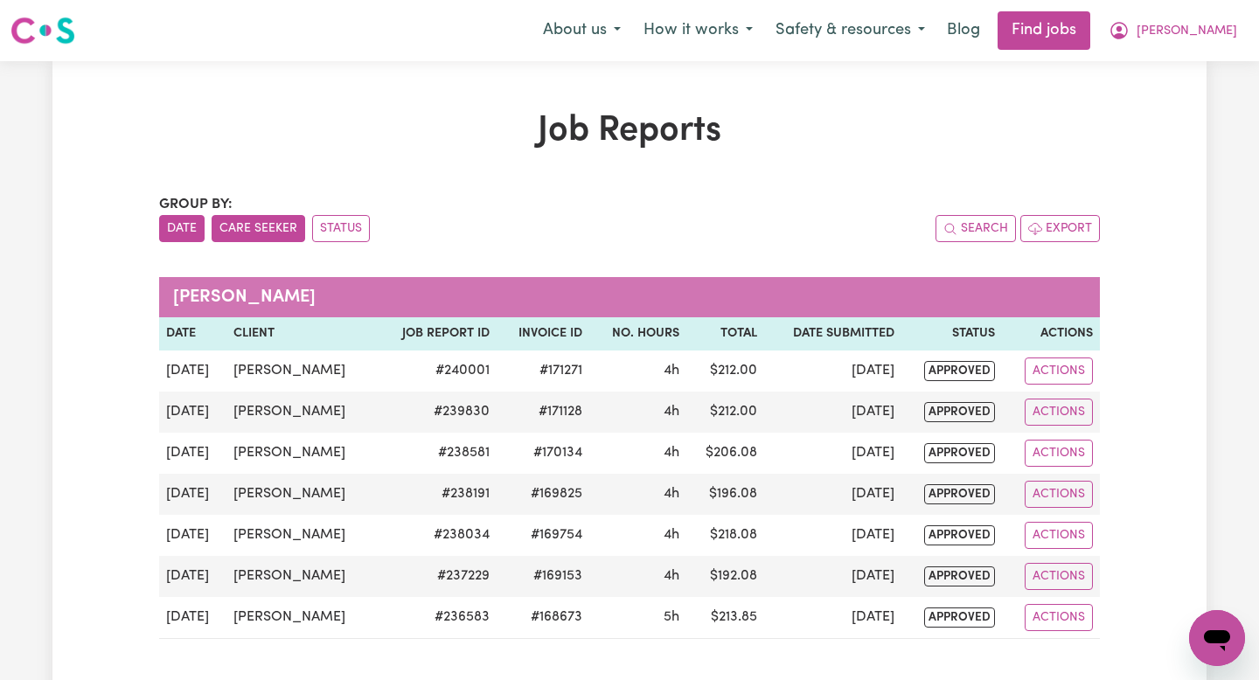
click at [197, 223] on button "Date" at bounding box center [181, 228] width 45 height 27
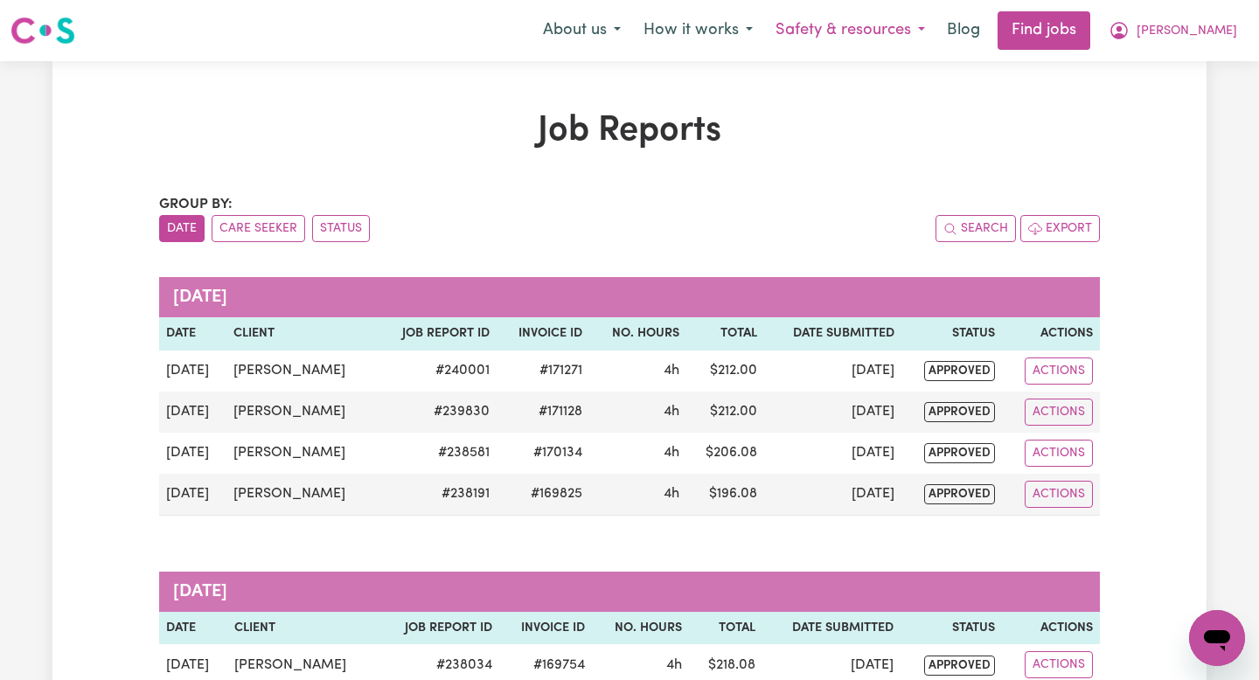
click at [936, 17] on button "Safety & resources" at bounding box center [850, 30] width 172 height 37
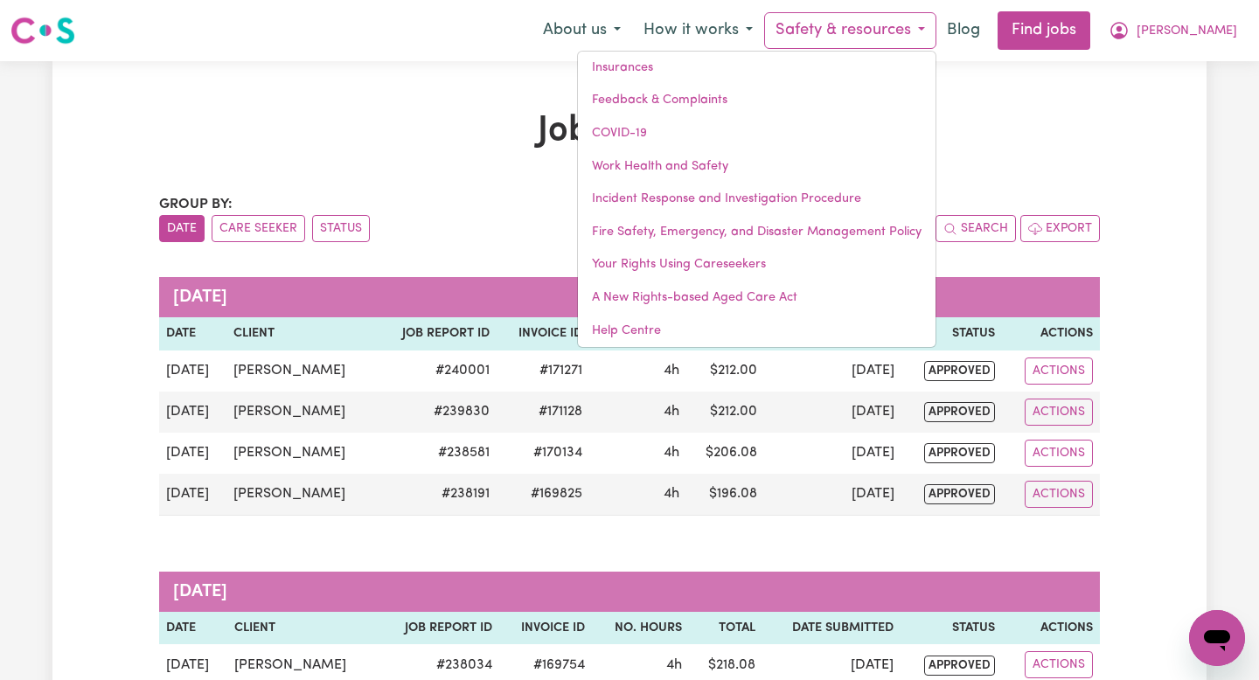
click at [936, 17] on button "Safety & resources" at bounding box center [850, 30] width 172 height 37
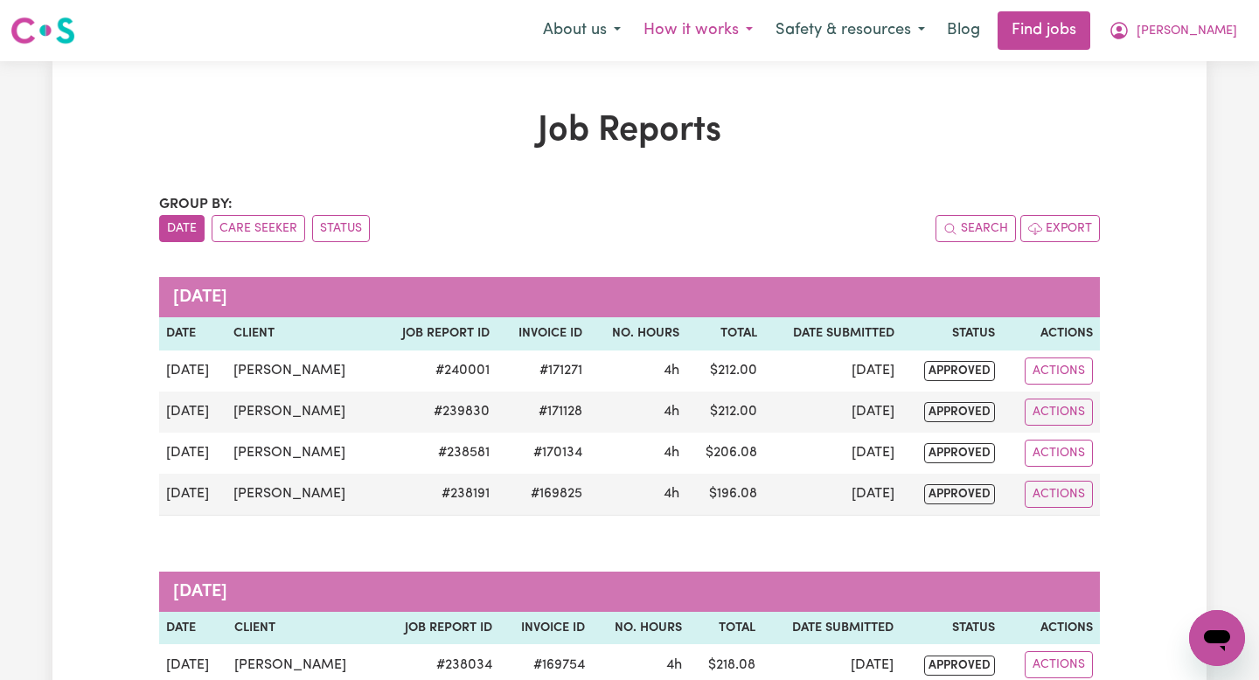
click at [764, 16] on button "How it works" at bounding box center [698, 30] width 132 height 37
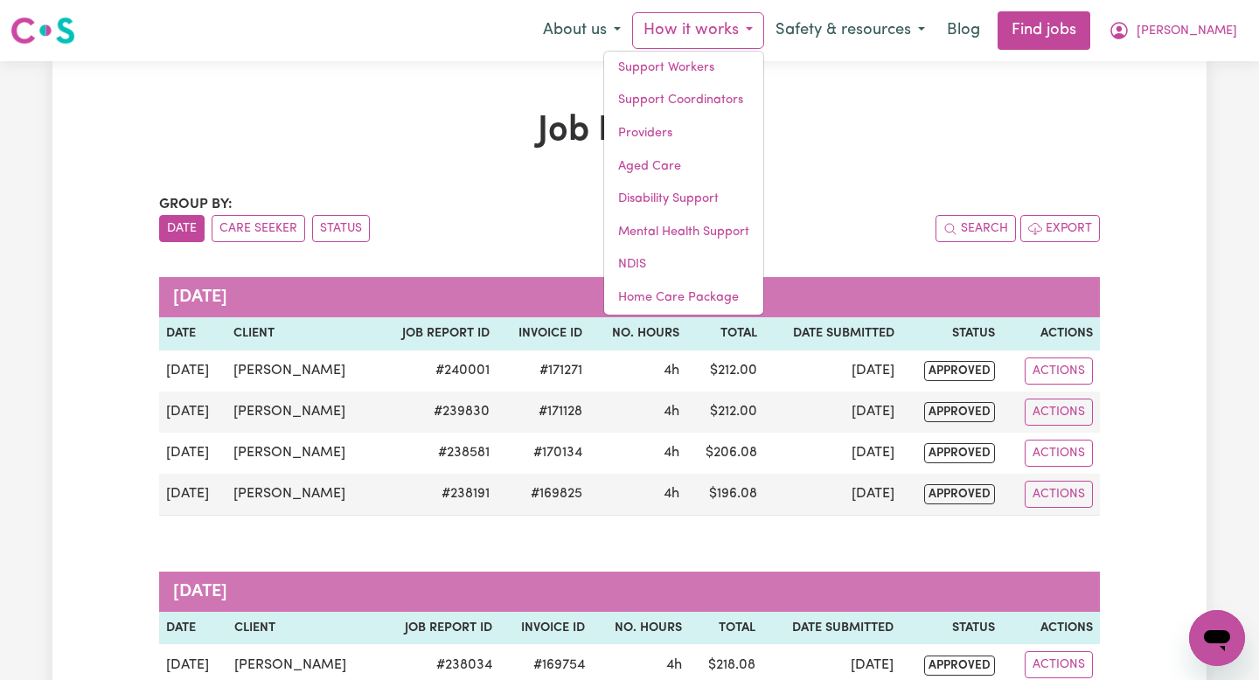
click at [764, 16] on button "How it works" at bounding box center [698, 30] width 132 height 37
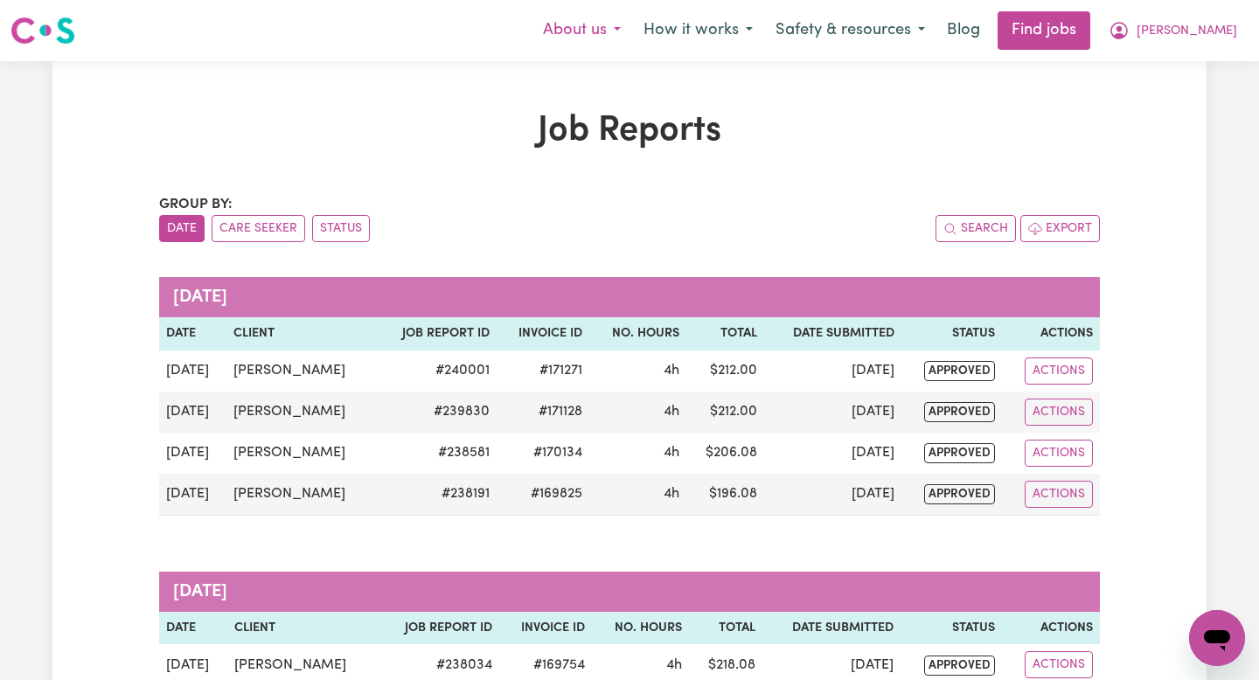
click at [632, 18] on button "About us" at bounding box center [581, 30] width 101 height 37
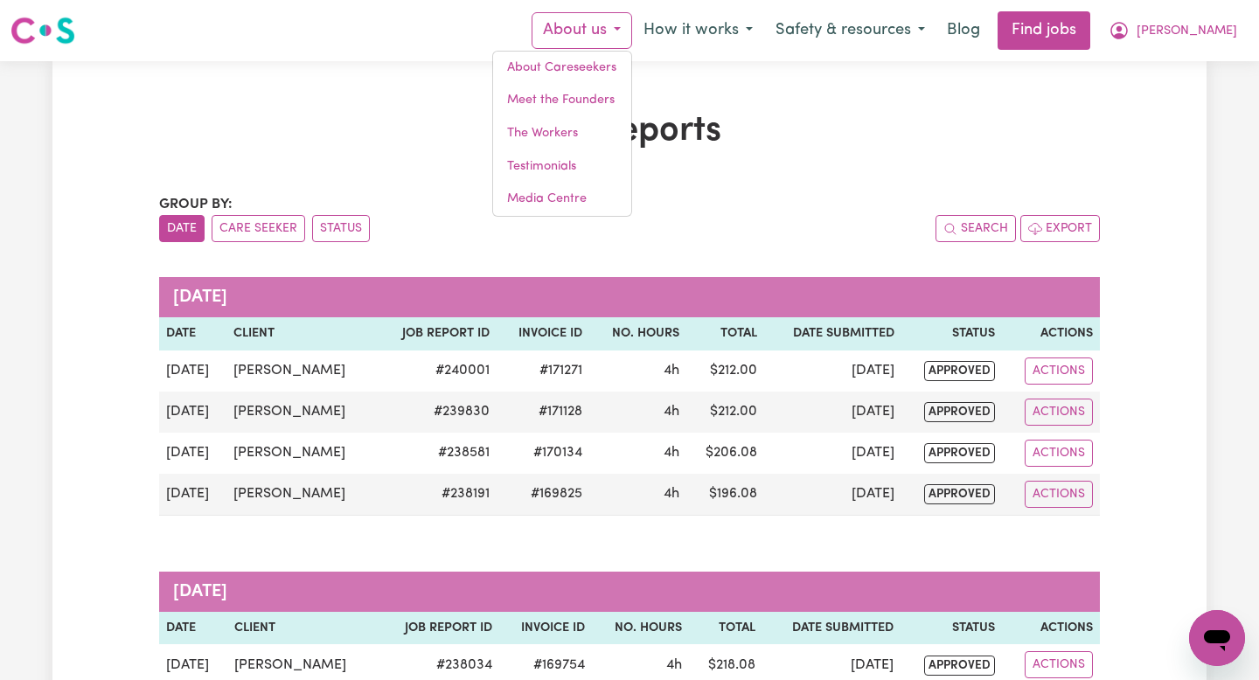
click at [632, 18] on button "About us" at bounding box center [581, 30] width 101 height 37
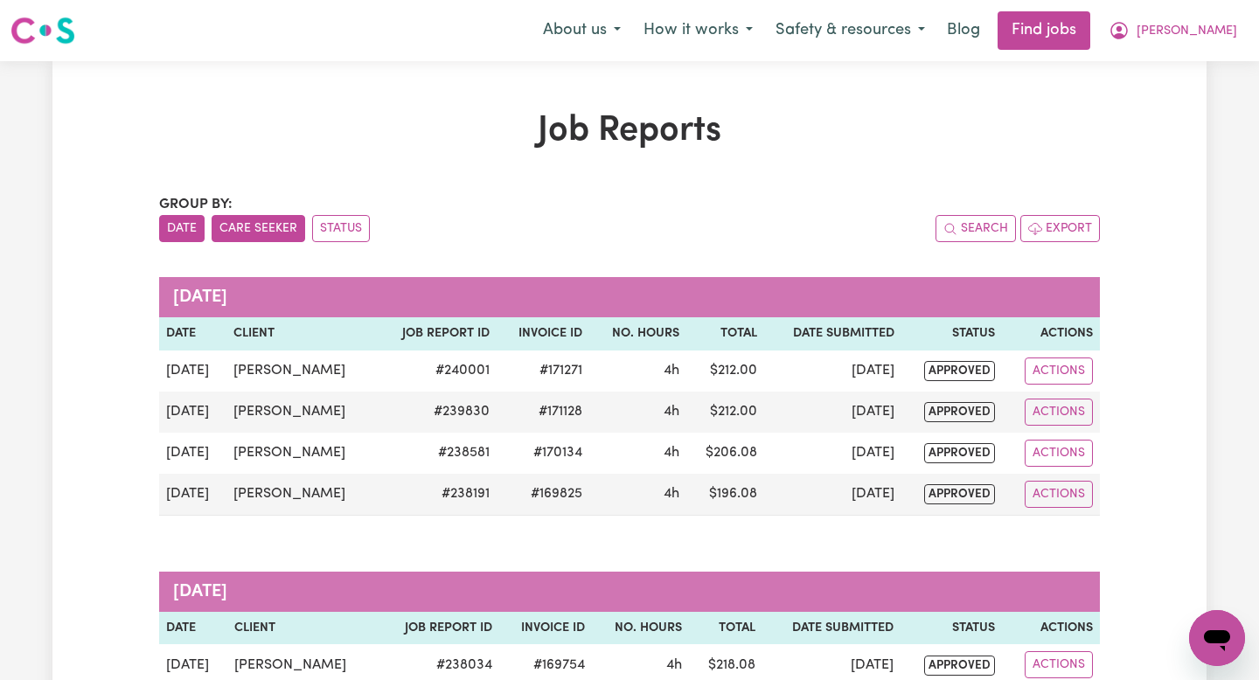
click at [292, 231] on button "Care Seeker" at bounding box center [259, 228] width 94 height 27
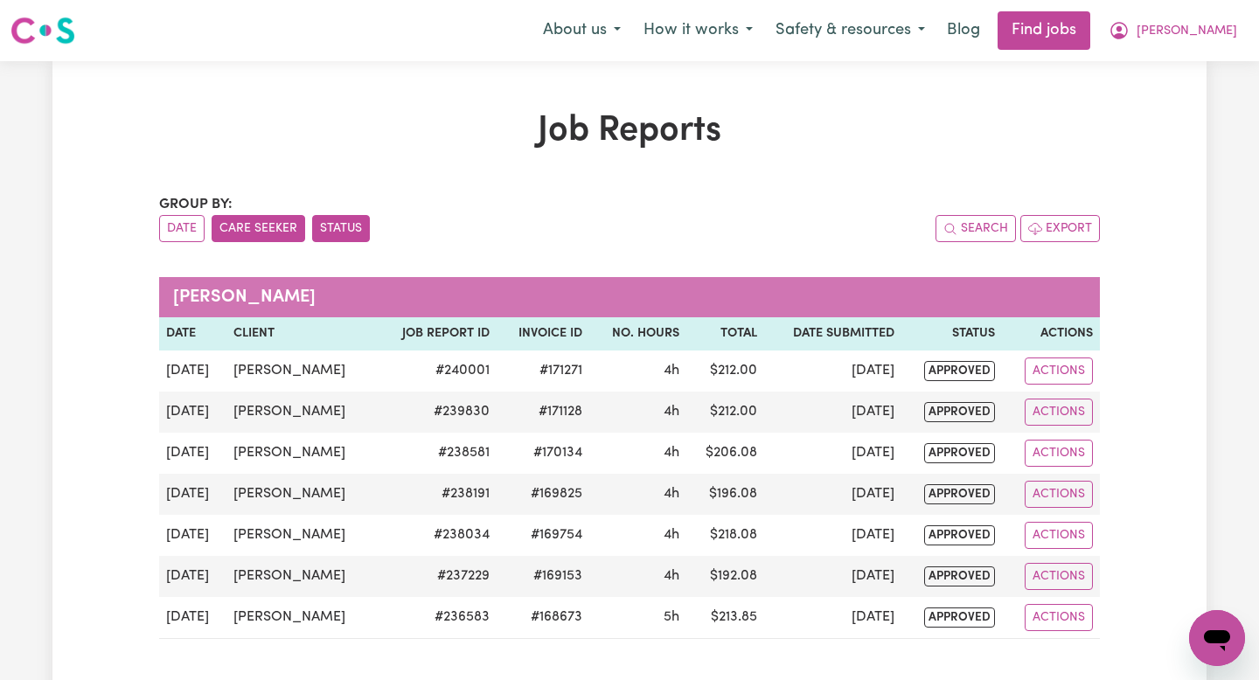
click at [332, 225] on button "Status" at bounding box center [341, 228] width 58 height 27
click at [204, 214] on div "Group by: Date Care Seeker Status" at bounding box center [394, 218] width 470 height 48
click at [195, 216] on button "Date" at bounding box center [181, 228] width 45 height 27
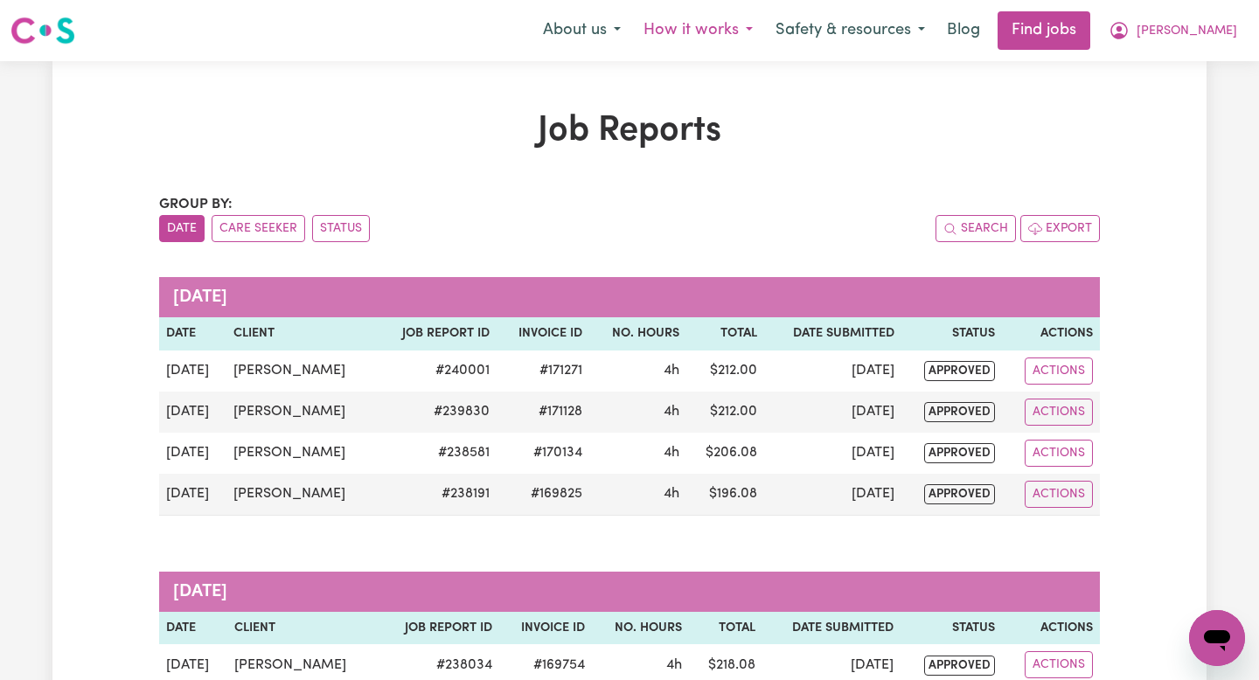
click at [729, 37] on button "How it works" at bounding box center [698, 30] width 132 height 37
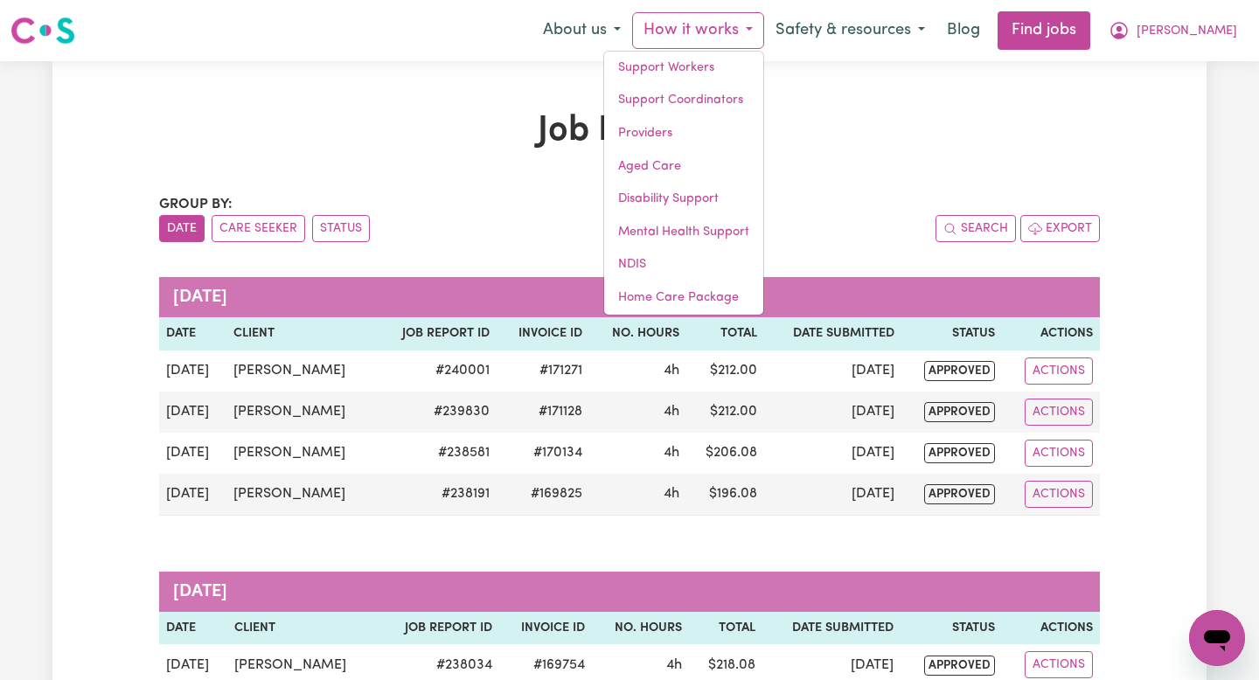
click at [955, 180] on div "Job Reports Group by: Date Care Seeker Status Search Export [DATE] Date Client …" at bounding box center [629, 467] width 961 height 714
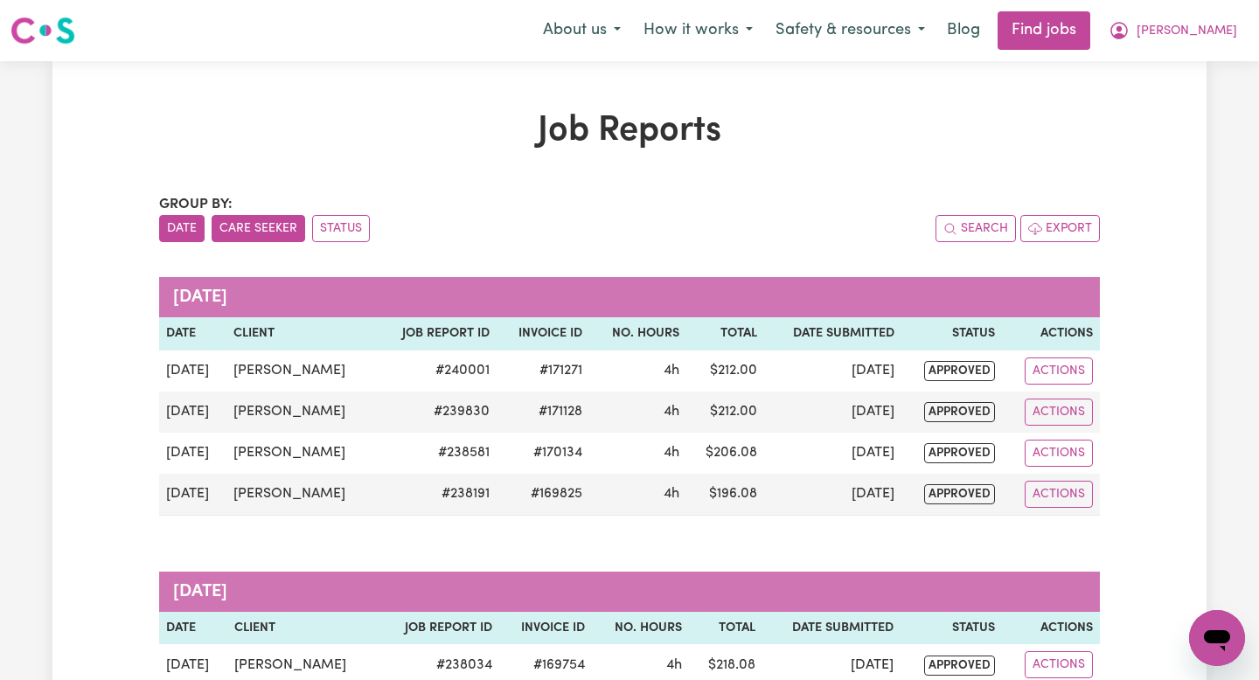
click at [271, 236] on button "Care Seeker" at bounding box center [259, 228] width 94 height 27
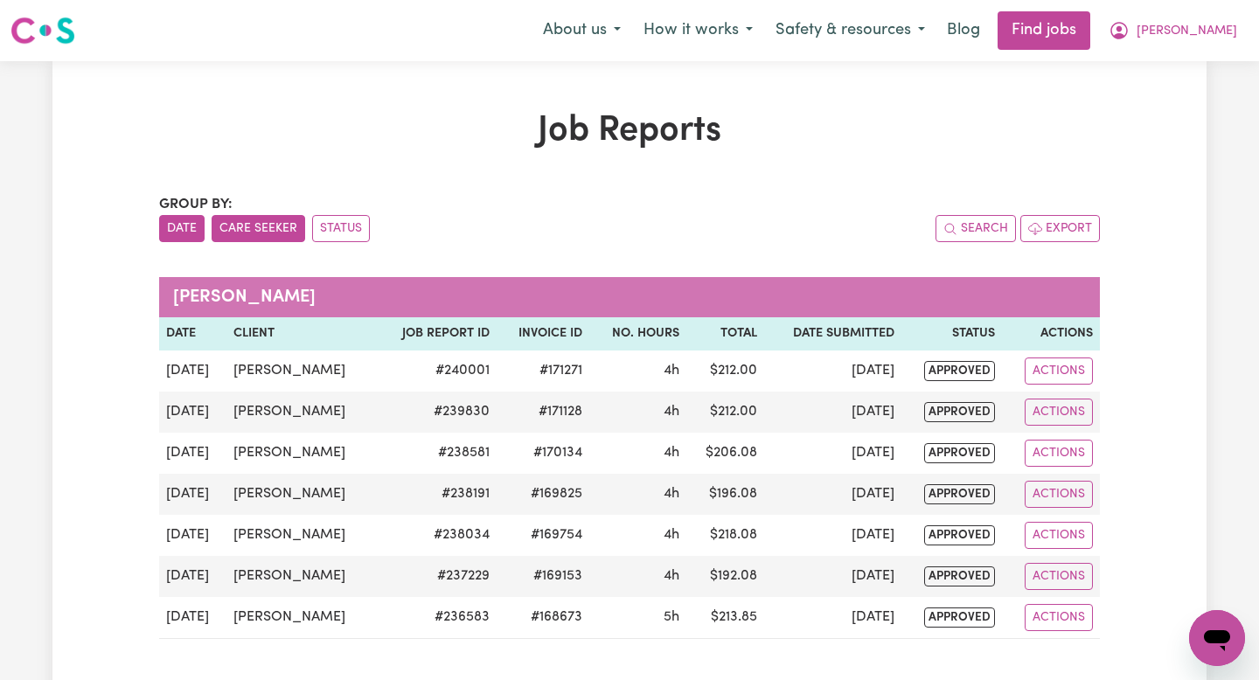
click at [167, 224] on button "Date" at bounding box center [181, 228] width 45 height 27
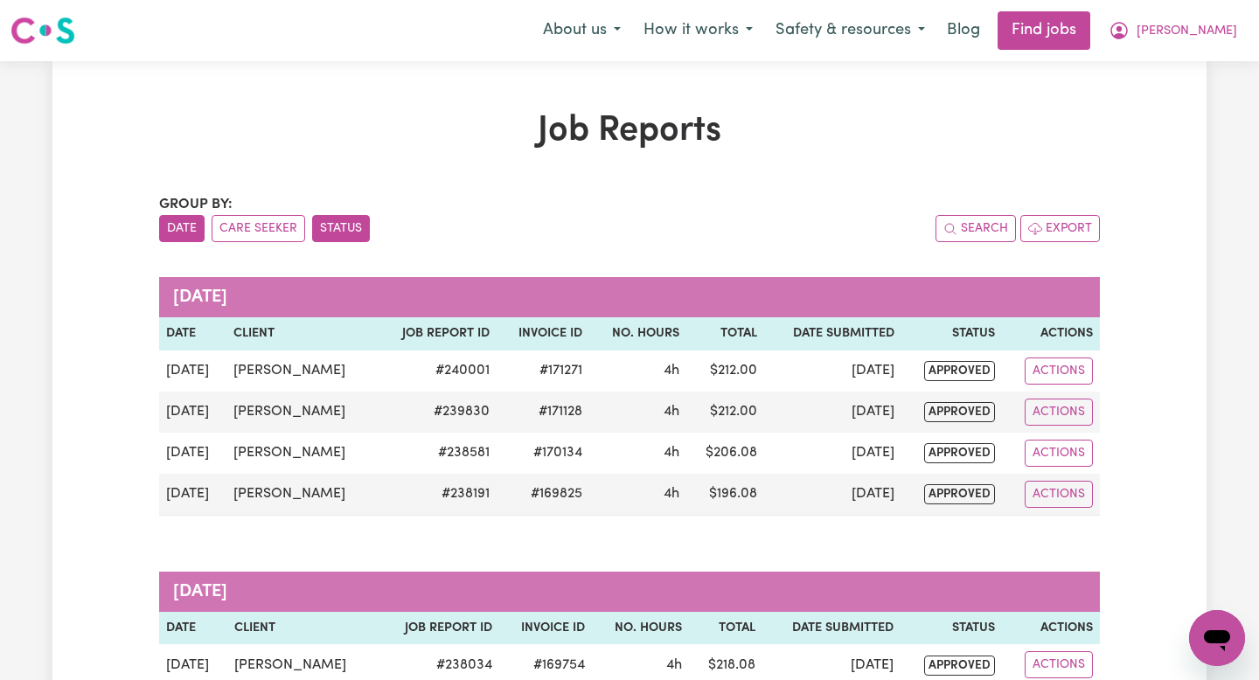
click at [354, 235] on button "Status" at bounding box center [341, 228] width 58 height 27
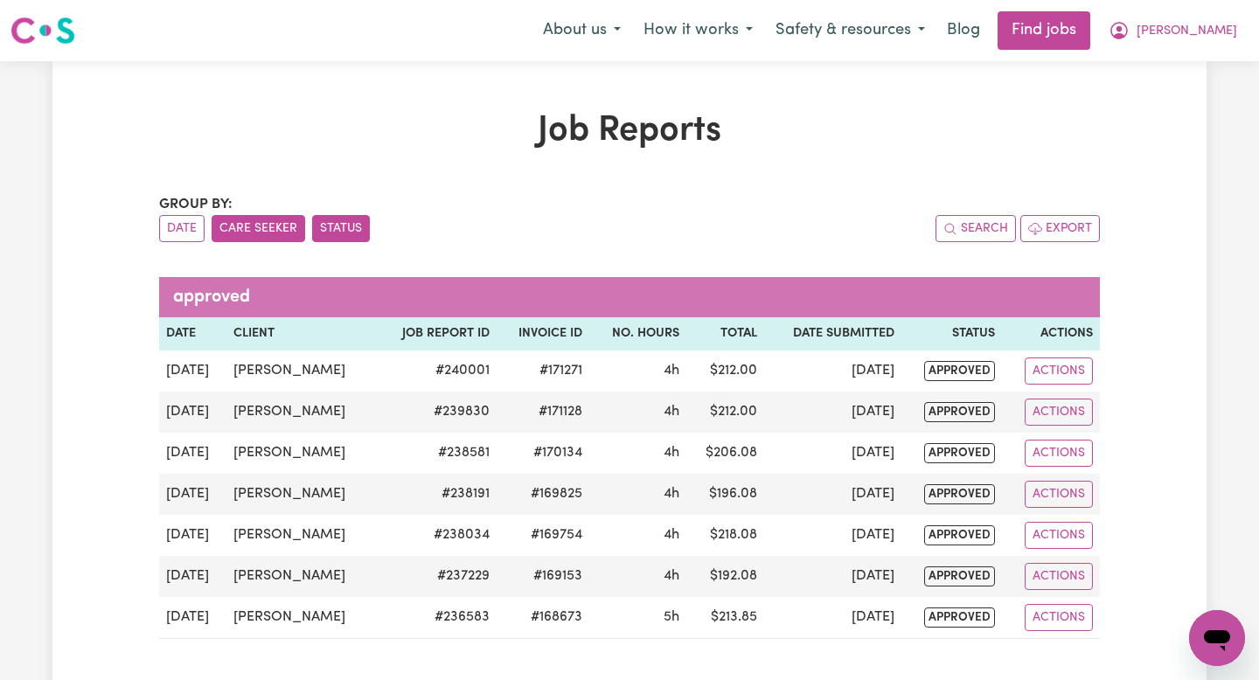
click at [246, 235] on button "Care Seeker" at bounding box center [259, 228] width 94 height 27
click at [198, 232] on button "Date" at bounding box center [181, 228] width 45 height 27
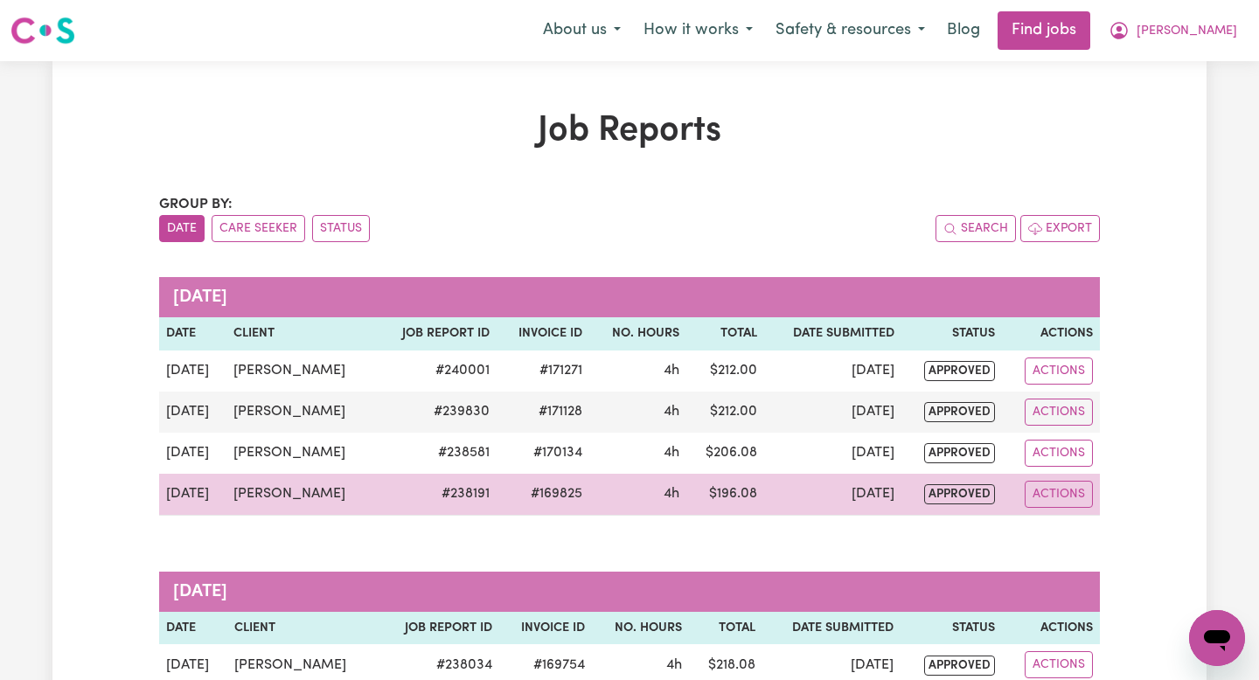
scroll to position [56, 0]
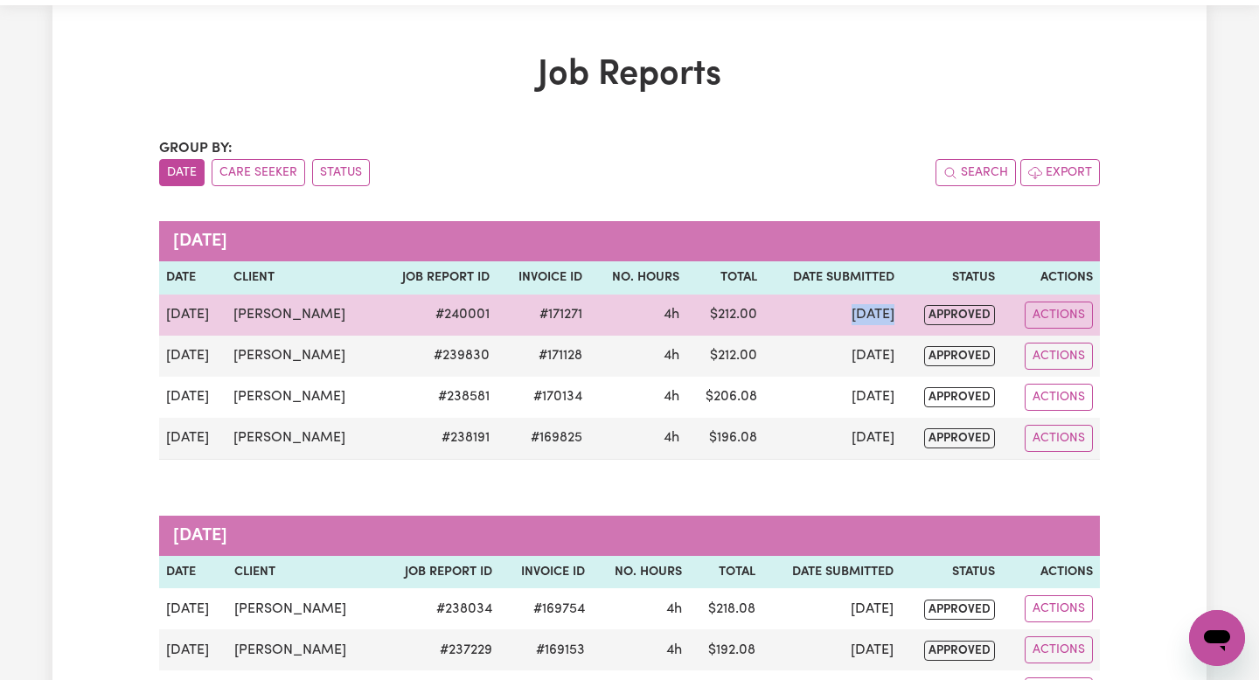
drag, startPoint x: 823, startPoint y: 316, endPoint x: 918, endPoint y: 316, distance: 94.4
click at [918, 316] on tr "[DATE] [PERSON_NAME] # 240001 #171271 4h $ 212.00 [DATE] approved Actions" at bounding box center [629, 315] width 940 height 41
drag, startPoint x: 593, startPoint y: 320, endPoint x: 877, endPoint y: 320, distance: 284.1
click at [877, 320] on tr "[DATE] [PERSON_NAME] # 240001 #171271 4h $ 212.00 [DATE] approved Actions" at bounding box center [629, 315] width 940 height 41
click at [877, 320] on td "[DATE]" at bounding box center [832, 315] width 137 height 41
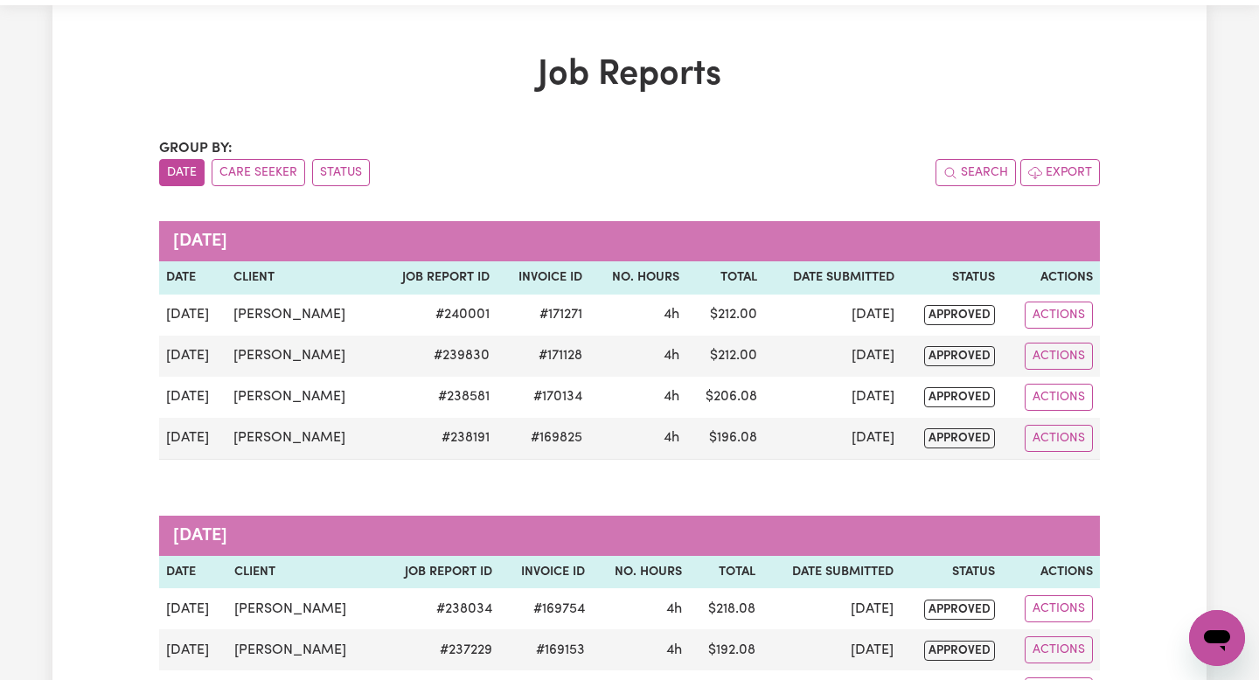
drag, startPoint x: 456, startPoint y: 304, endPoint x: 1005, endPoint y: 476, distance: 575.3
click at [1005, 476] on div "Group by: Date Care Seeker Status Search Export [DATE] Date Client Job Report I…" at bounding box center [629, 425] width 940 height 574
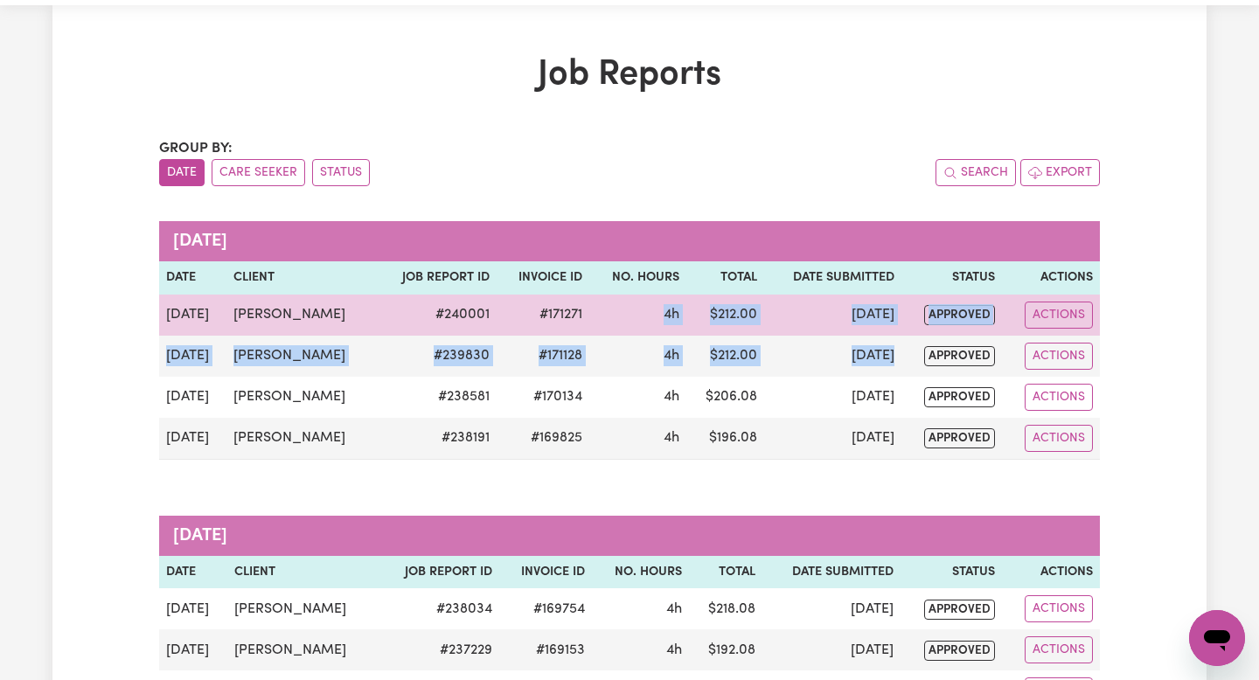
drag, startPoint x: 797, startPoint y: 366, endPoint x: 662, endPoint y: 316, distance: 144.6
click at [662, 315] on tbody "[DATE] [PERSON_NAME] # 240001 #171271 4h $ 212.00 [DATE] approved Actions [DATE…" at bounding box center [629, 377] width 940 height 165
click at [663, 316] on span "4h" at bounding box center [671, 315] width 16 height 14
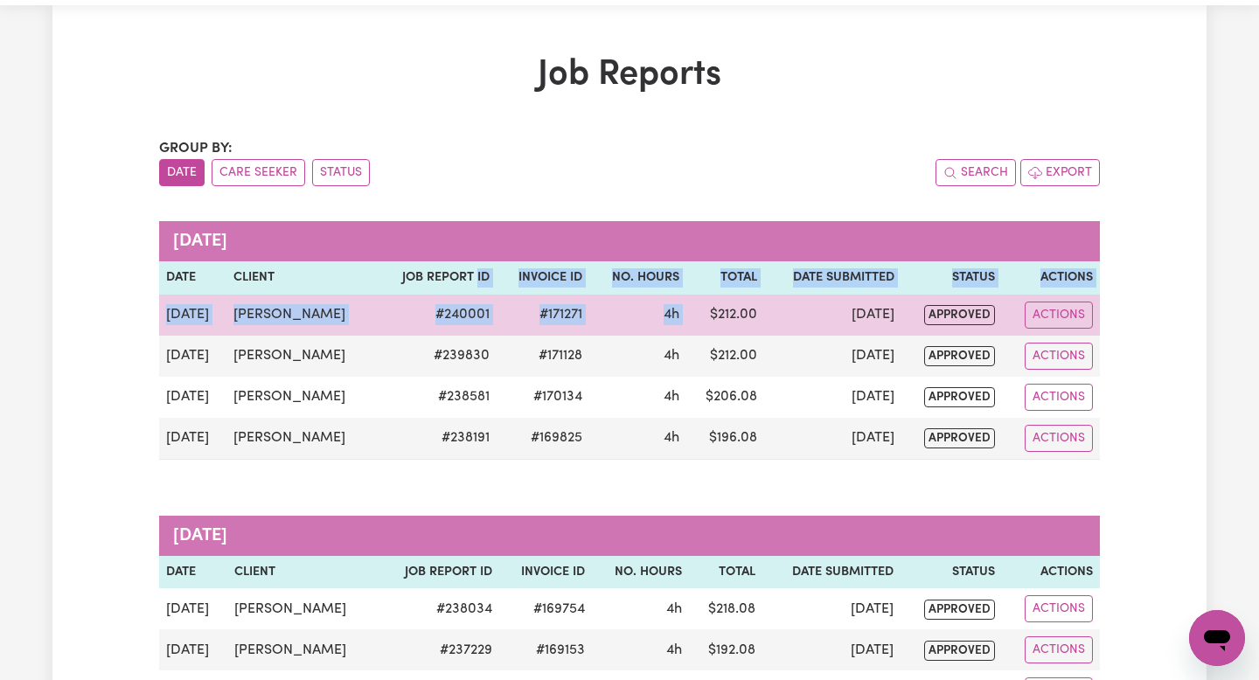
drag, startPoint x: 476, startPoint y: 280, endPoint x: 701, endPoint y: 324, distance: 229.0
click at [701, 324] on table "[DATE] Date Client Job Report ID Invoice ID No. Hours Total Date Submitted Stat…" at bounding box center [629, 340] width 940 height 239
click at [701, 324] on td "$ 212.00" at bounding box center [725, 315] width 78 height 41
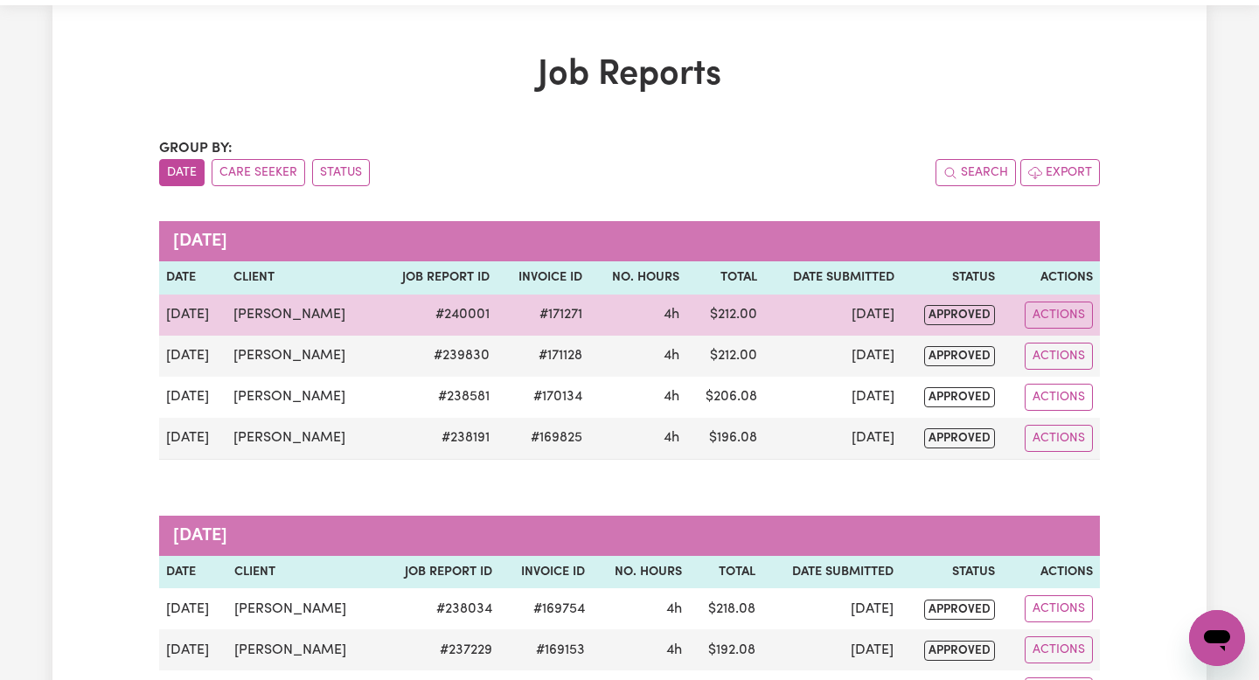
click at [701, 324] on td "$ 212.00" at bounding box center [725, 315] width 78 height 41
drag, startPoint x: 712, startPoint y: 314, endPoint x: 849, endPoint y: 319, distance: 136.4
click at [849, 319] on tr "[DATE] [PERSON_NAME] # 240001 #171271 4h $ 212.00 [DATE] approved Actions" at bounding box center [629, 315] width 940 height 41
click at [753, 301] on td "$ 212.00" at bounding box center [725, 315] width 78 height 41
drag, startPoint x: 705, startPoint y: 314, endPoint x: 779, endPoint y: 330, distance: 75.1
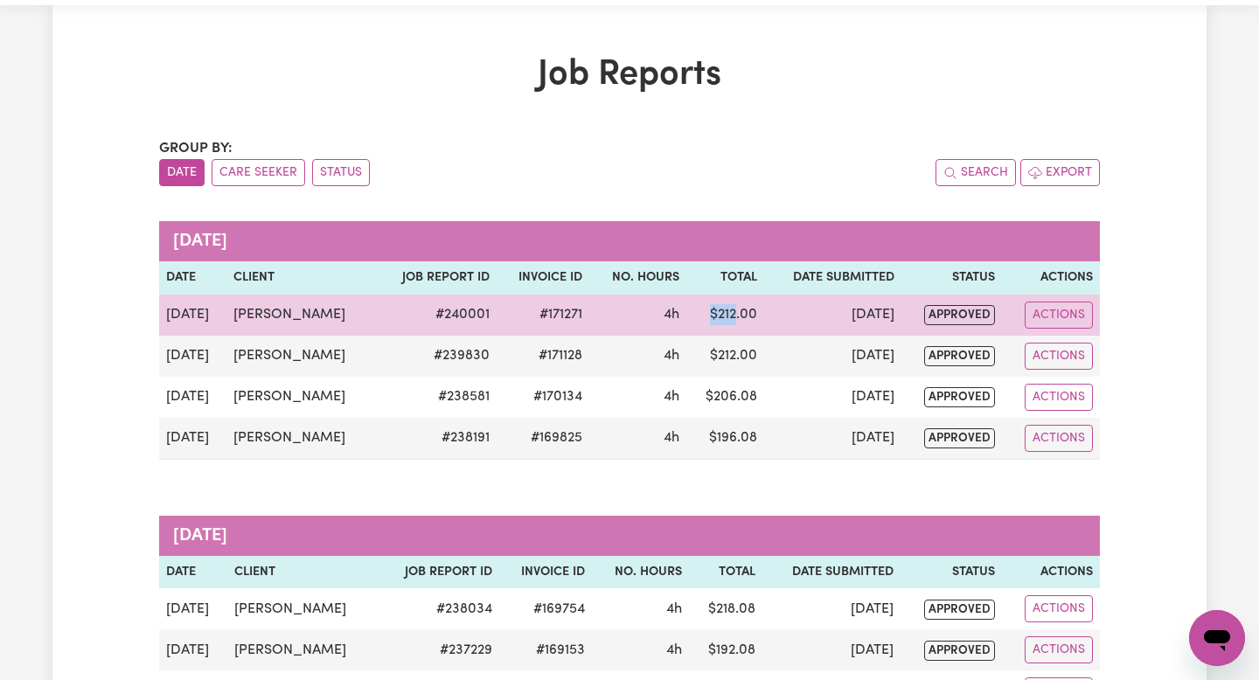
click at [778, 330] on tr "[DATE] [PERSON_NAME] # 240001 #171271 4h $ 212.00 [DATE] approved Actions" at bounding box center [629, 315] width 940 height 41
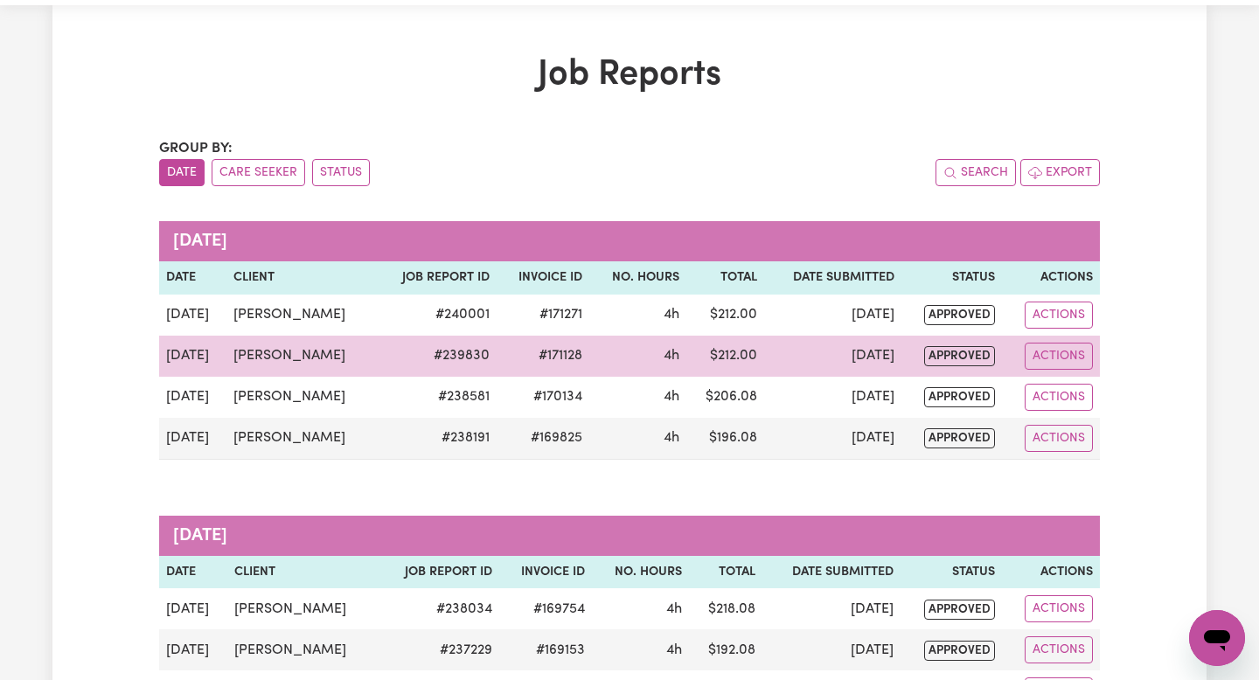
click at [693, 343] on td "$ 212.00" at bounding box center [725, 356] width 78 height 41
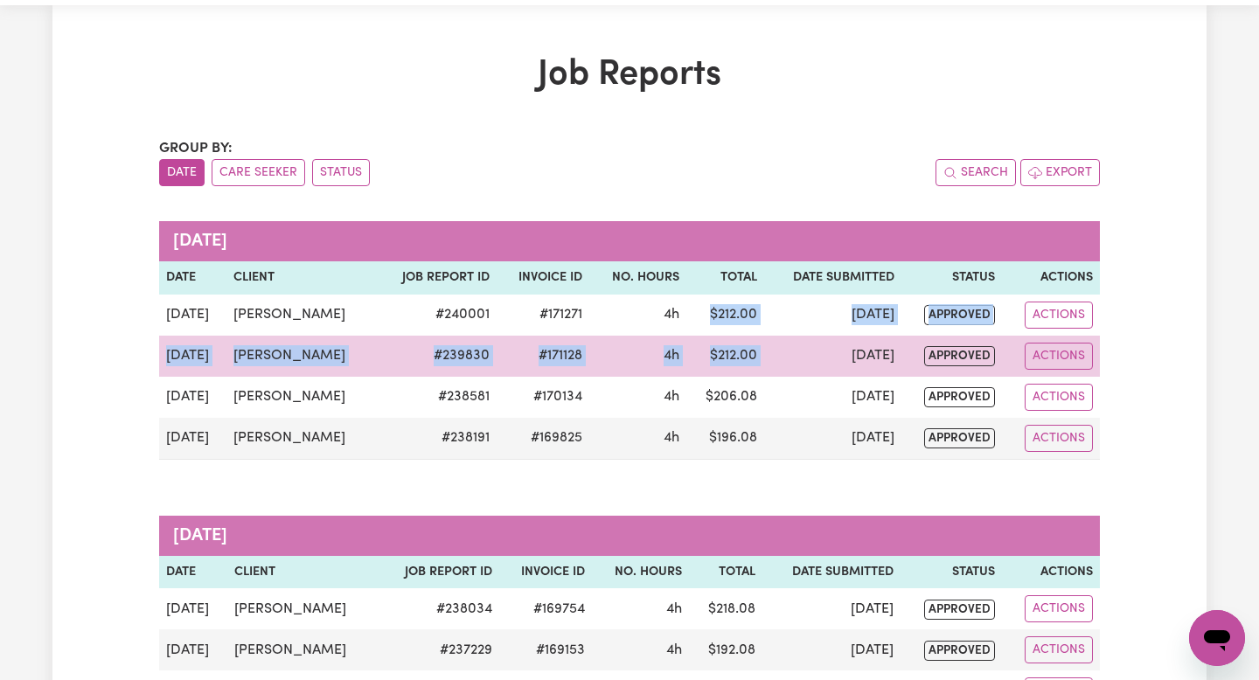
drag, startPoint x: 700, startPoint y: 316, endPoint x: 775, endPoint y: 357, distance: 85.2
click at [775, 357] on tbody "[DATE] [PERSON_NAME] # 240001 #171271 4h $ 212.00 [DATE] approved Actions [DATE…" at bounding box center [629, 377] width 940 height 165
click at [775, 357] on td "[DATE]" at bounding box center [832, 356] width 137 height 41
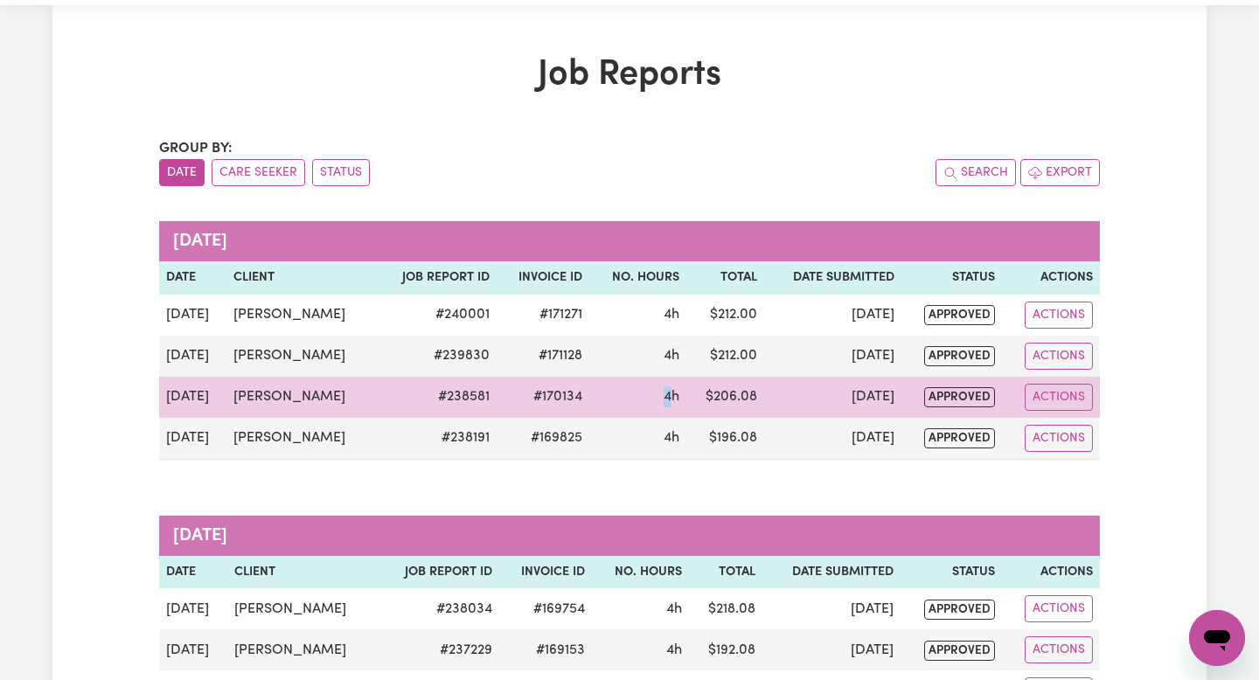
drag, startPoint x: 670, startPoint y: 386, endPoint x: 647, endPoint y: 386, distance: 23.6
click at [647, 386] on td "4h" at bounding box center [637, 397] width 97 height 41
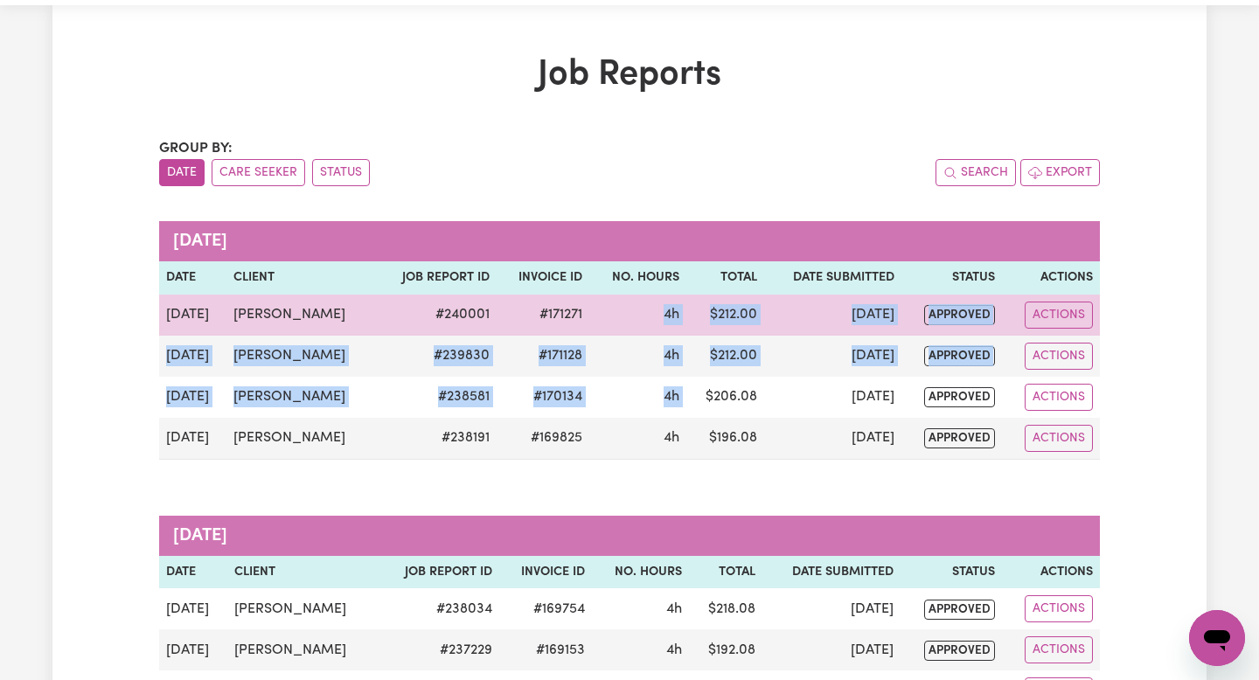
drag, startPoint x: 705, startPoint y: 380, endPoint x: 585, endPoint y: 328, distance: 131.5
click at [585, 327] on tbody "[DATE] [PERSON_NAME] # 240001 #171271 4h $ 212.00 [DATE] approved Actions [DATE…" at bounding box center [629, 377] width 940 height 165
click at [585, 328] on td "#171271" at bounding box center [542, 315] width 93 height 41
